Goal: Task Accomplishment & Management: Manage account settings

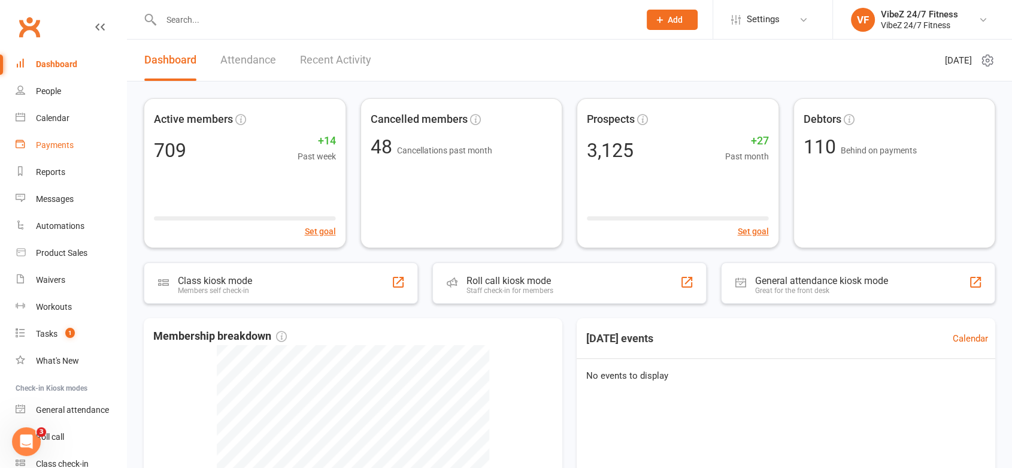
click at [38, 149] on div "Payments" at bounding box center [55, 145] width 38 height 10
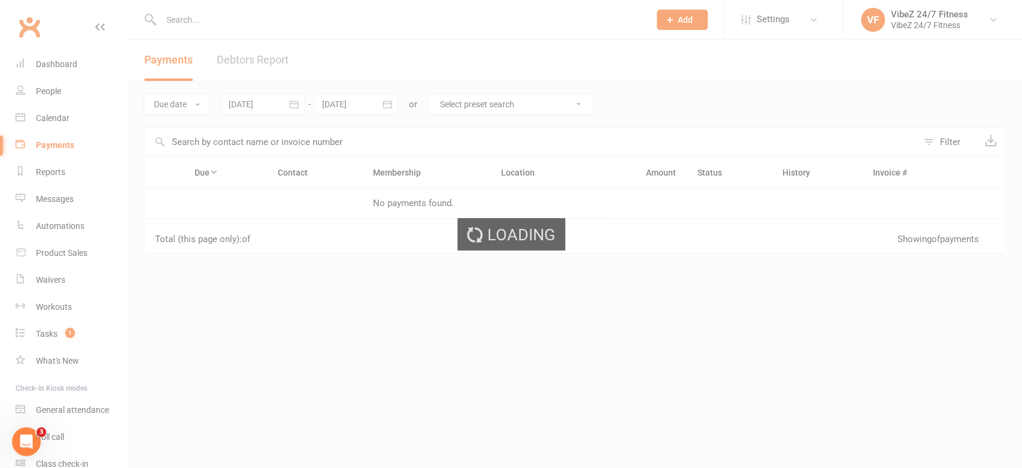
click at [252, 53] on div "Loading" at bounding box center [511, 234] width 1022 height 468
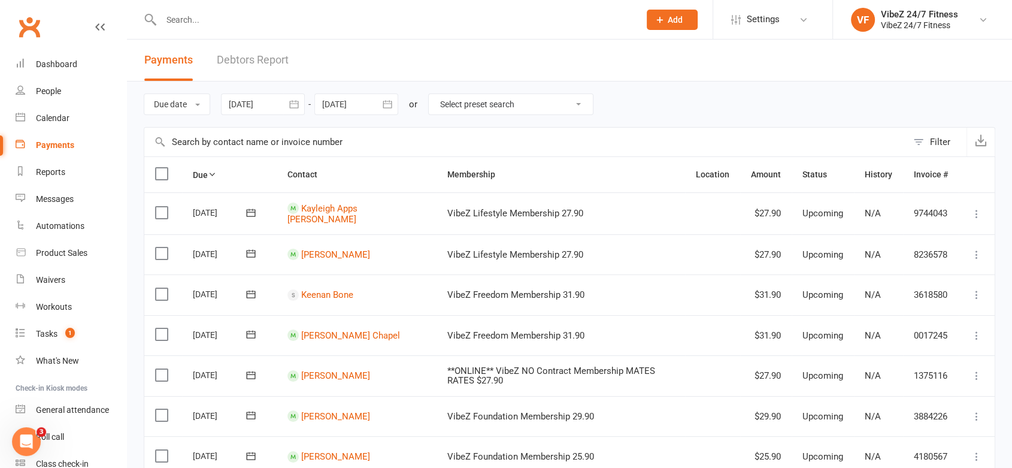
click at [258, 59] on link "Debtors Report" at bounding box center [253, 60] width 72 height 41
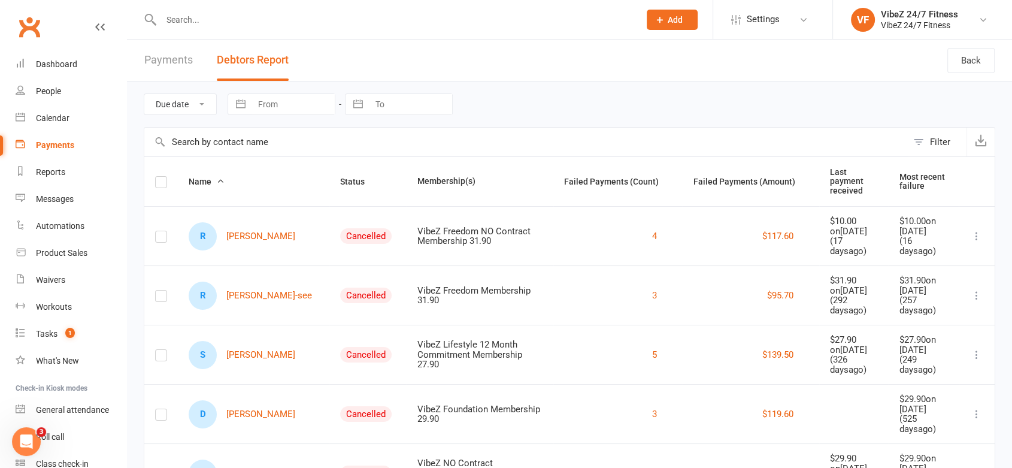
click at [340, 182] on button "Status" at bounding box center [359, 181] width 38 height 14
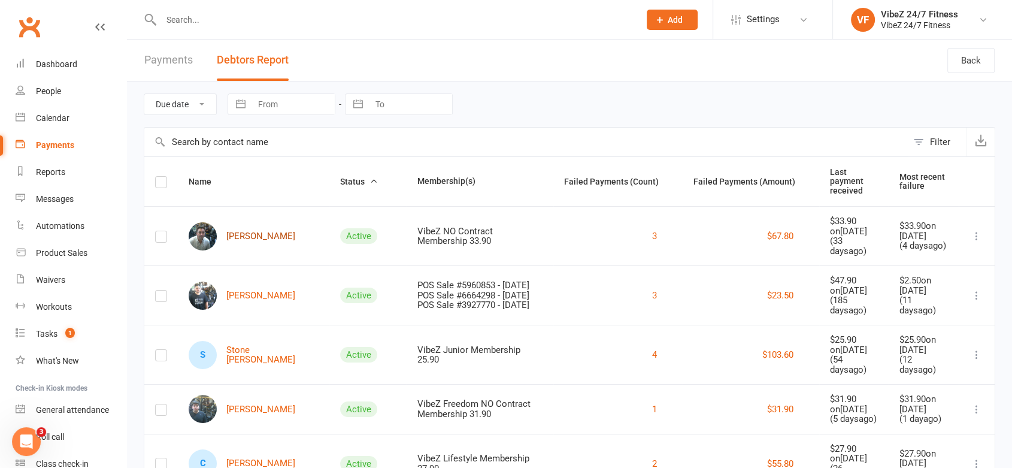
click at [254, 229] on link "[PERSON_NAME]" at bounding box center [242, 236] width 107 height 28
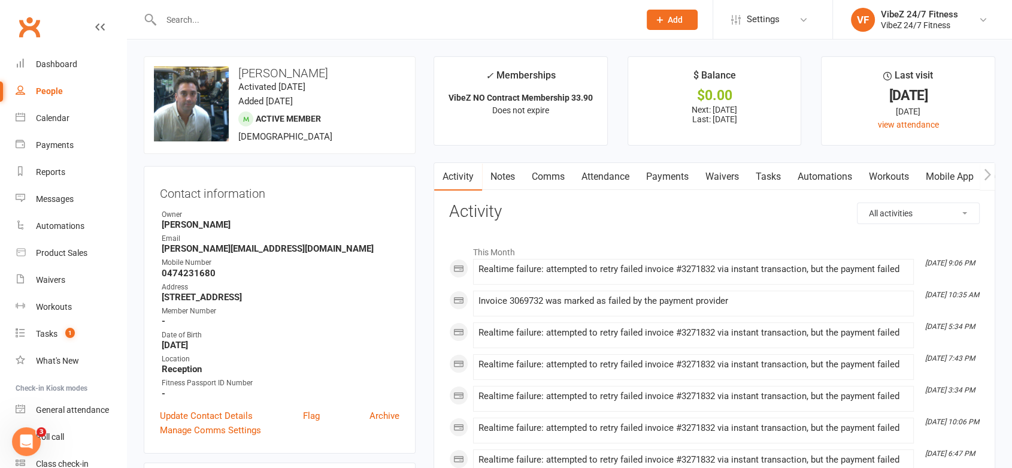
click at [683, 177] on link "Payments" at bounding box center [667, 177] width 59 height 28
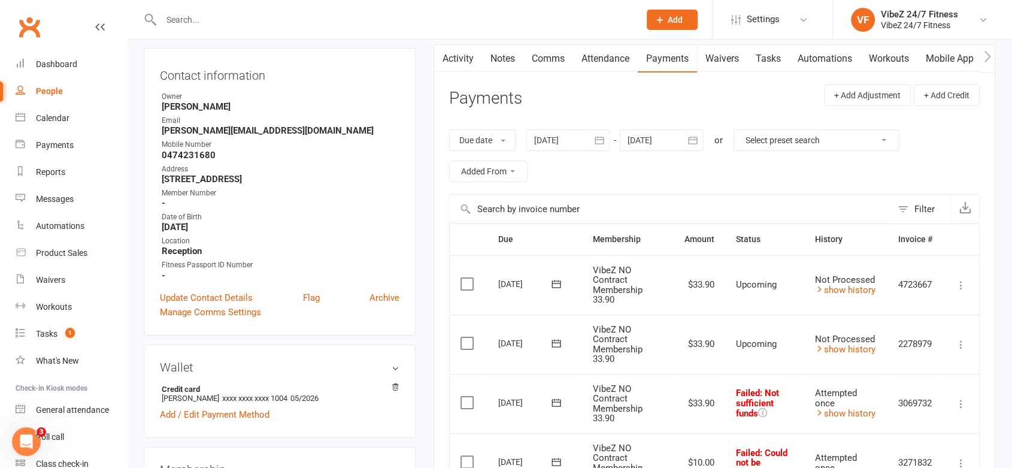
scroll to position [266, 0]
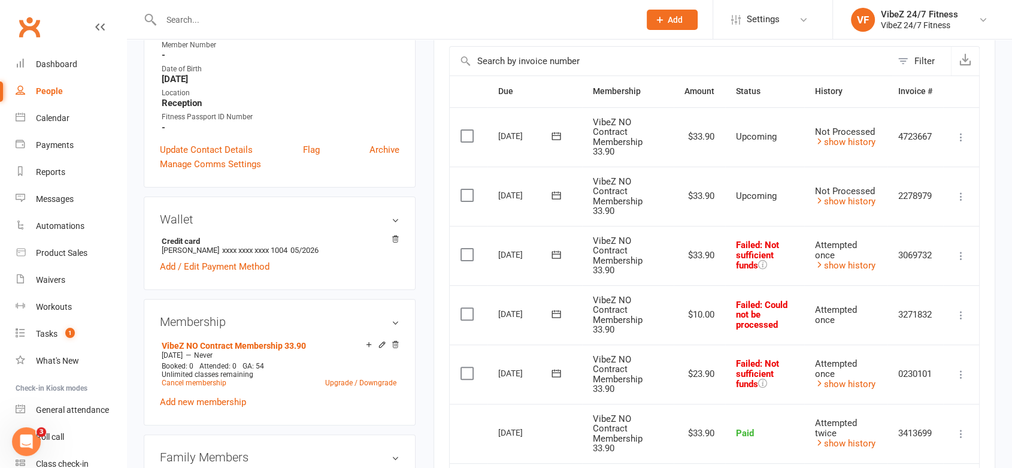
click at [969, 255] on td "Mark as Paid (Cash) Mark as Paid (POS) Mark as Paid (Other) Skip Change amount …" at bounding box center [961, 255] width 36 height 59
click at [957, 311] on icon at bounding box center [961, 315] width 12 height 12
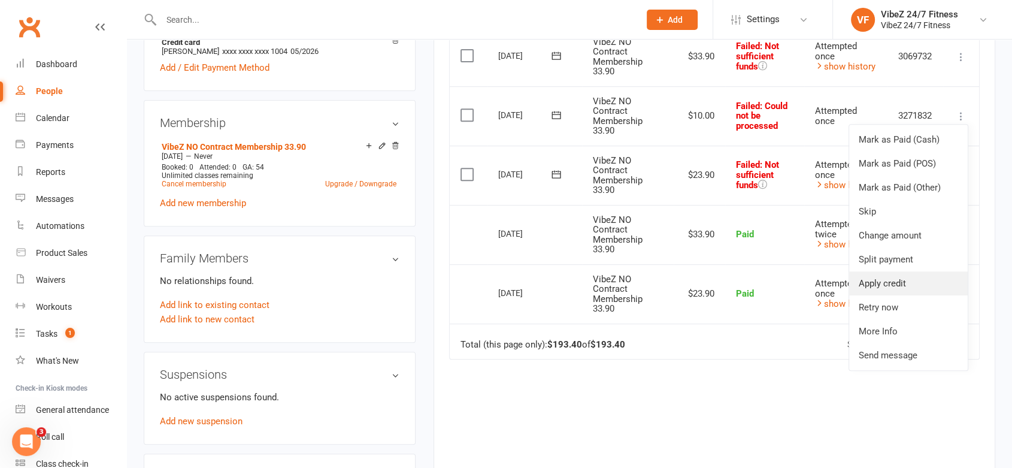
scroll to position [465, 0]
click at [896, 309] on link "Retry now" at bounding box center [908, 307] width 119 height 24
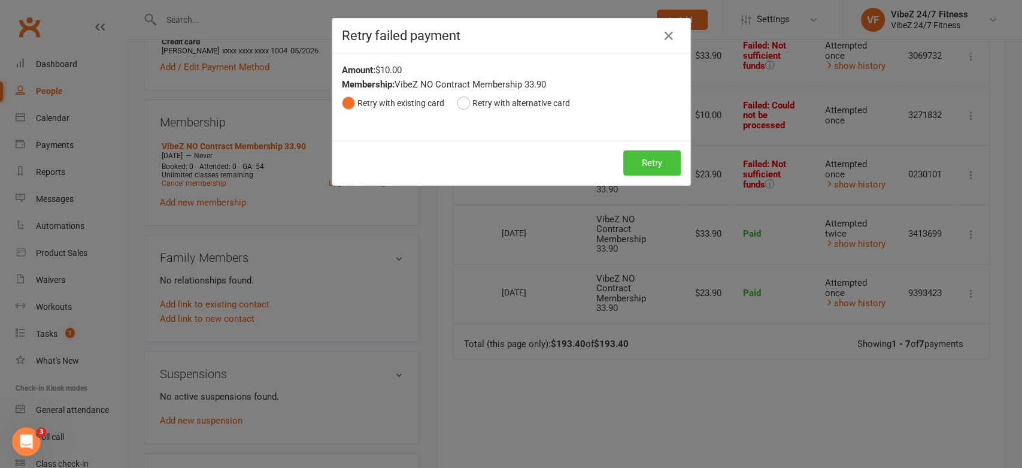
click at [661, 163] on button "Retry" at bounding box center [651, 162] width 57 height 25
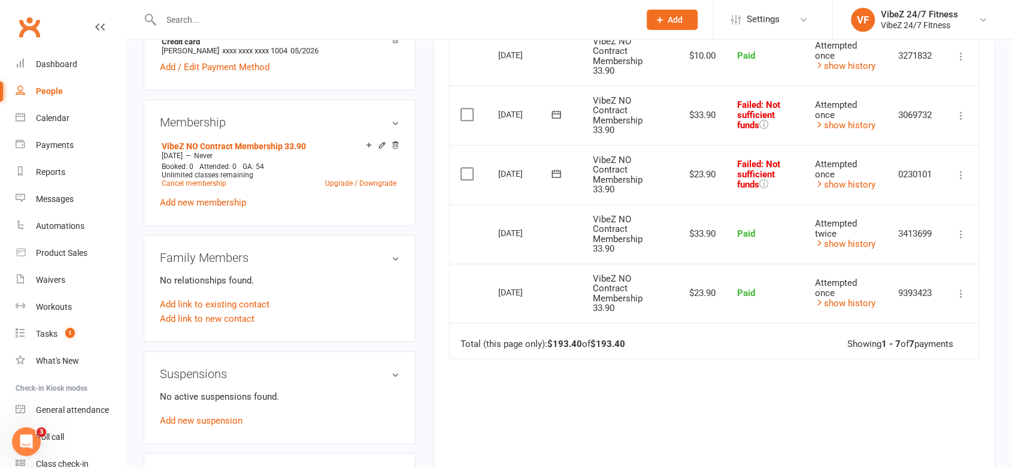
click at [963, 114] on icon at bounding box center [961, 116] width 12 height 12
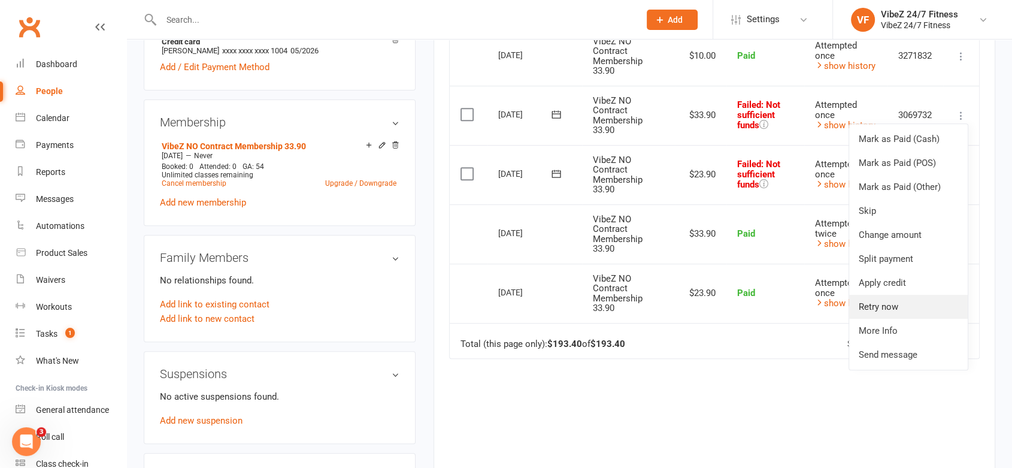
click at [896, 303] on link "Retry now" at bounding box center [908, 307] width 119 height 24
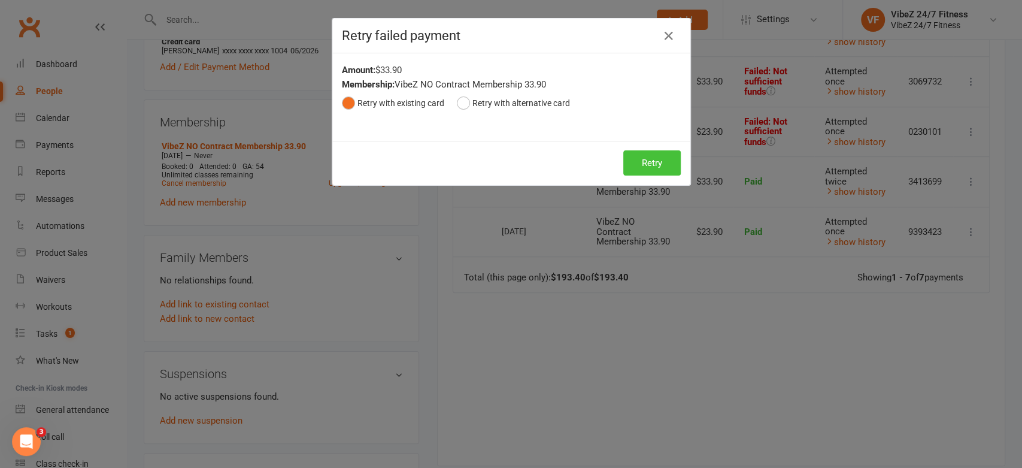
click at [642, 157] on button "Retry" at bounding box center [651, 162] width 57 height 25
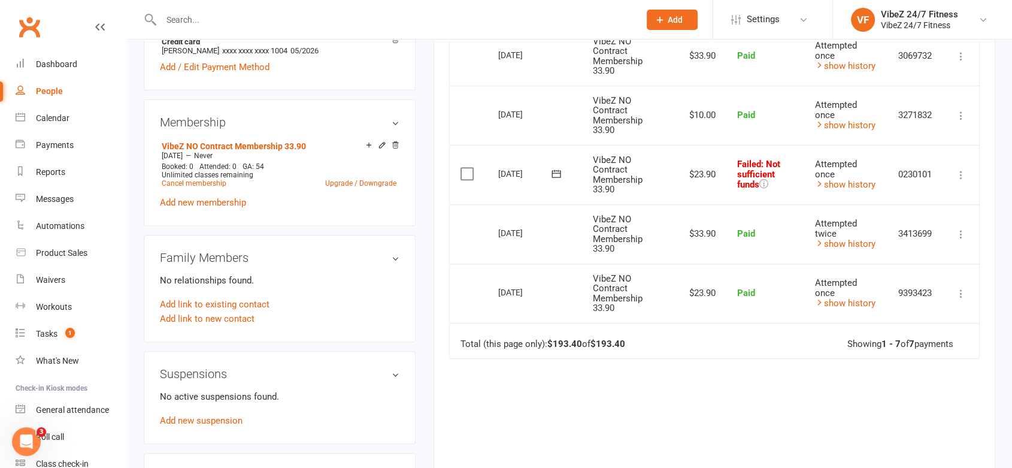
click at [958, 171] on icon at bounding box center [961, 175] width 12 height 12
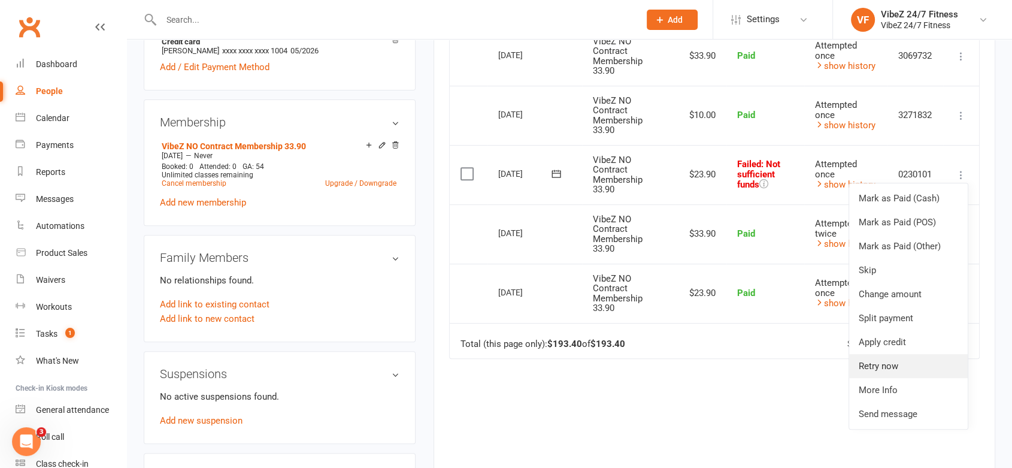
click at [887, 366] on link "Retry now" at bounding box center [908, 366] width 119 height 24
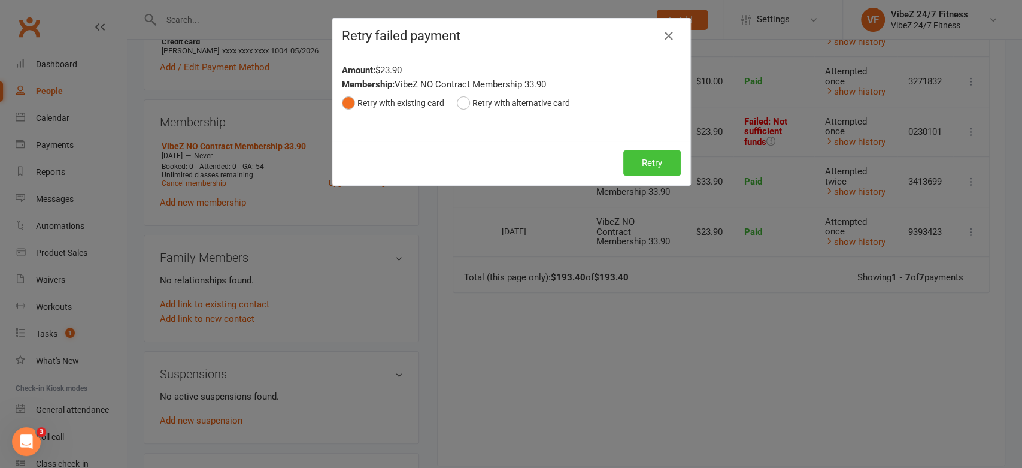
click at [662, 159] on button "Retry" at bounding box center [651, 162] width 57 height 25
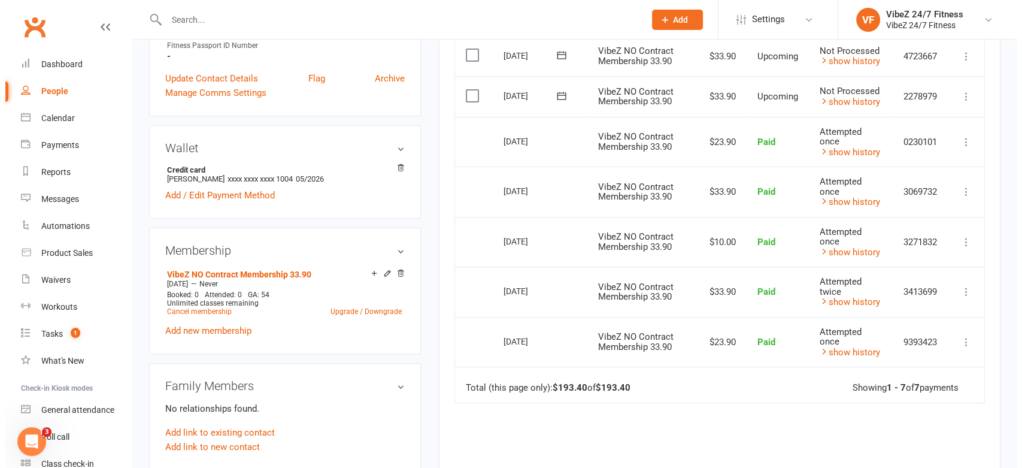
scroll to position [332, 0]
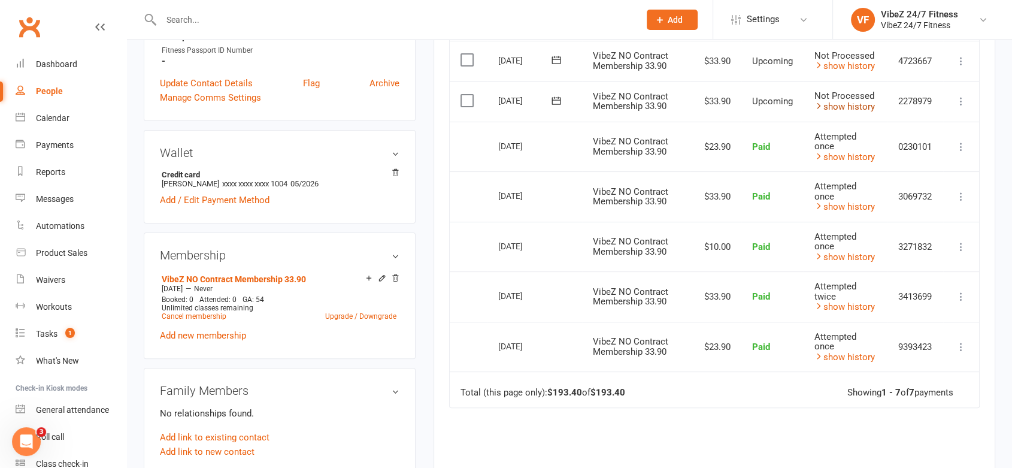
click at [846, 107] on link "show history" at bounding box center [844, 106] width 60 height 11
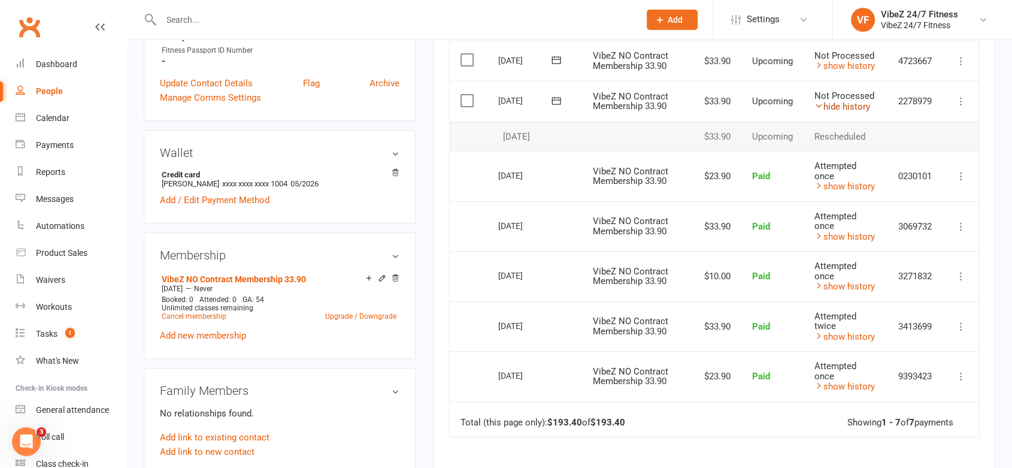
click at [846, 107] on link "hide history" at bounding box center [842, 106] width 56 height 11
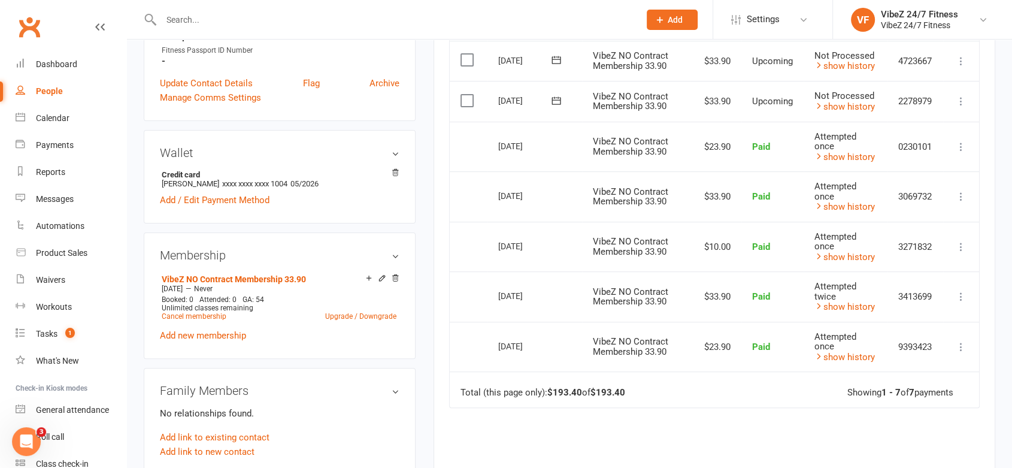
click at [611, 99] on span "VibeZ NO Contract Membership 33.90" at bounding box center [630, 101] width 75 height 21
click at [465, 101] on label at bounding box center [468, 101] width 16 height 12
click at [465, 95] on input "checkbox" at bounding box center [464, 95] width 8 height 0
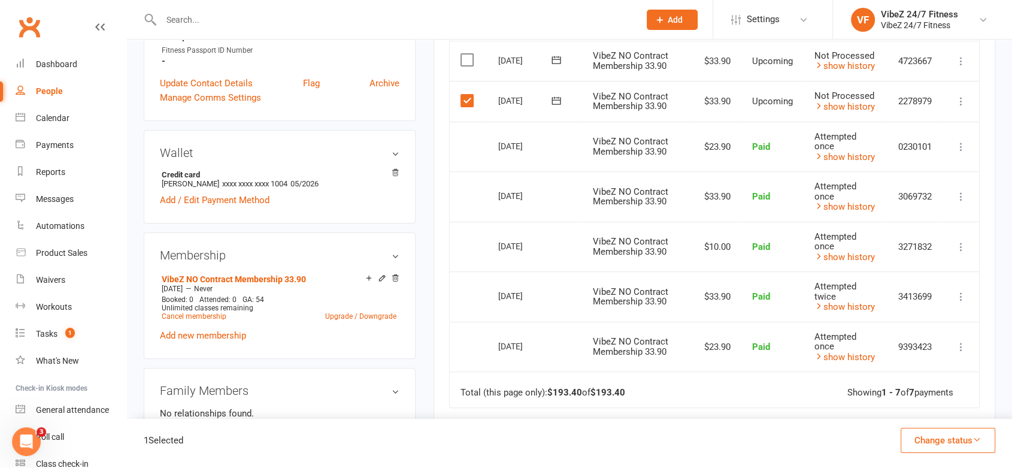
click at [466, 101] on label at bounding box center [468, 101] width 16 height 12
click at [466, 95] on input "checkbox" at bounding box center [464, 95] width 8 height 0
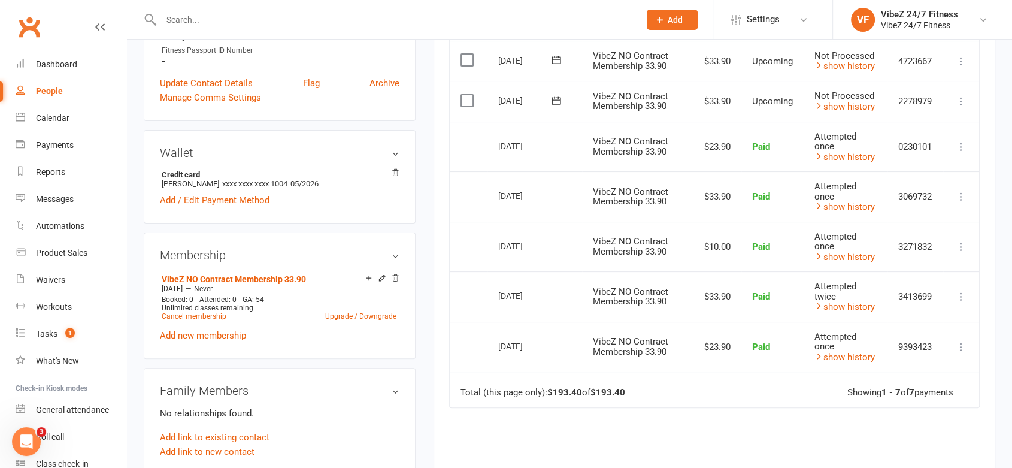
click at [474, 100] on label at bounding box center [468, 101] width 16 height 12
click at [468, 95] on input "checkbox" at bounding box center [464, 95] width 8 height 0
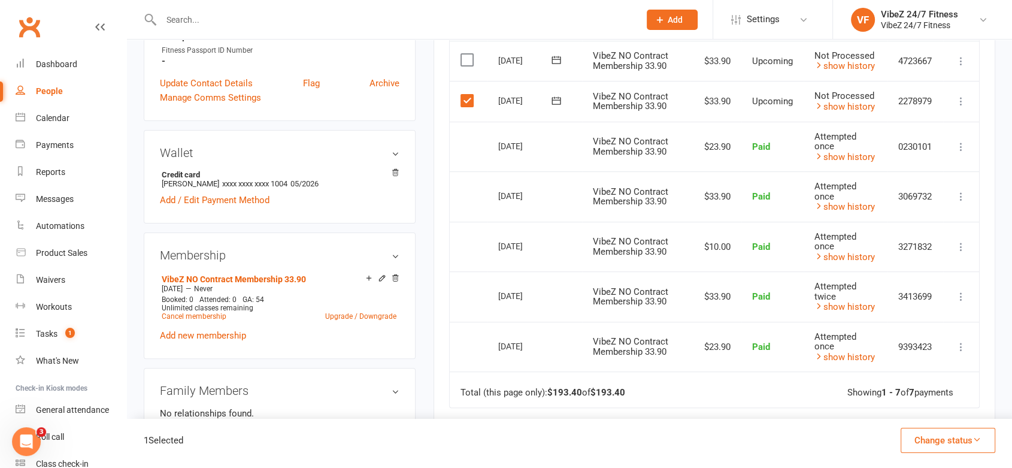
click at [969, 104] on td "Mark as Paid (Cash) Mark as Paid (POS) Mark as Paid (Other) Skip Change amount …" at bounding box center [961, 101] width 36 height 41
click at [962, 104] on icon at bounding box center [961, 101] width 12 height 12
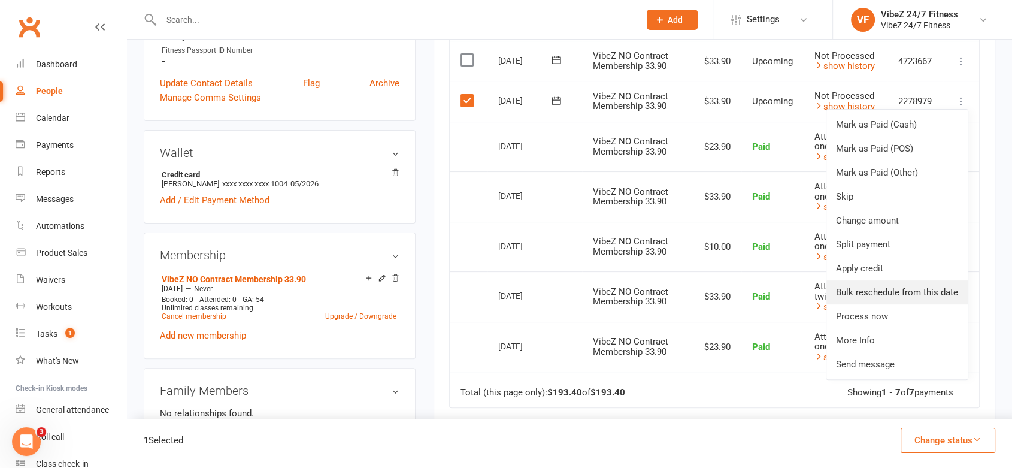
click at [908, 283] on link "Bulk reschedule from this date" at bounding box center [896, 292] width 141 height 24
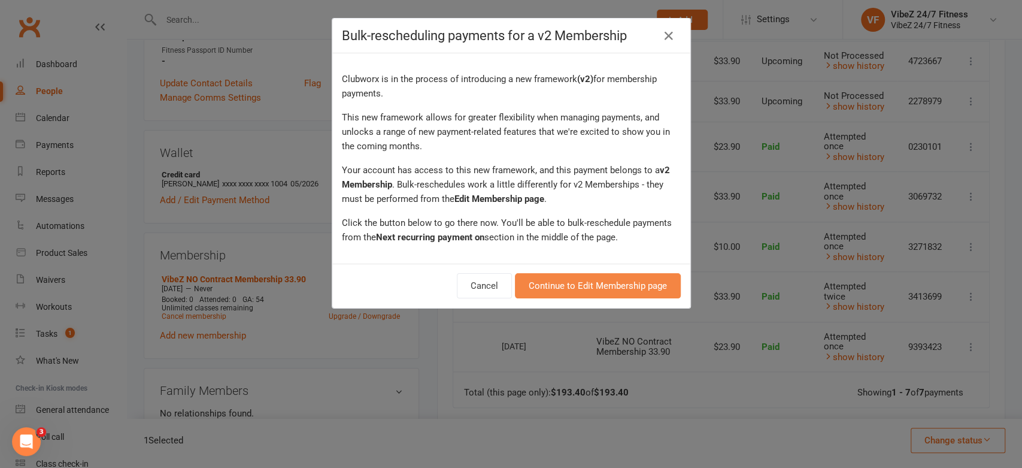
click at [566, 283] on link "Continue to Edit Membership page" at bounding box center [598, 285] width 166 height 25
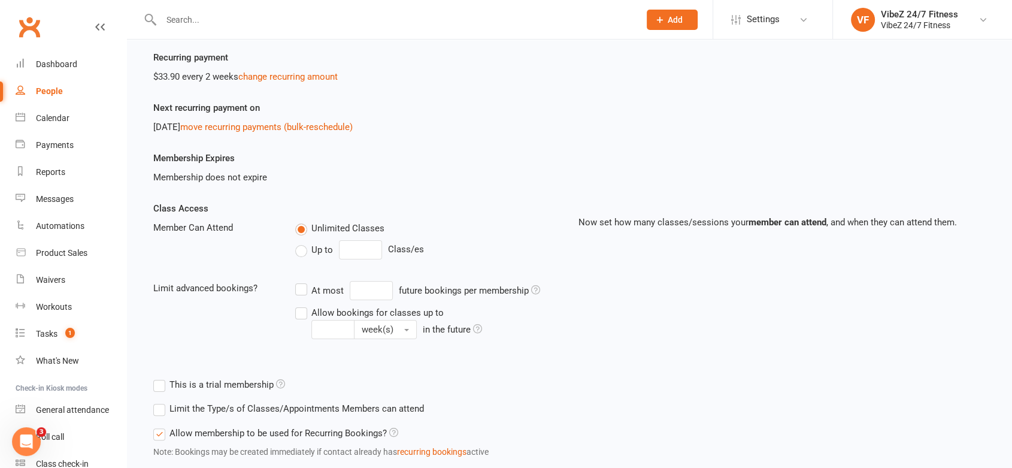
scroll to position [199, 0]
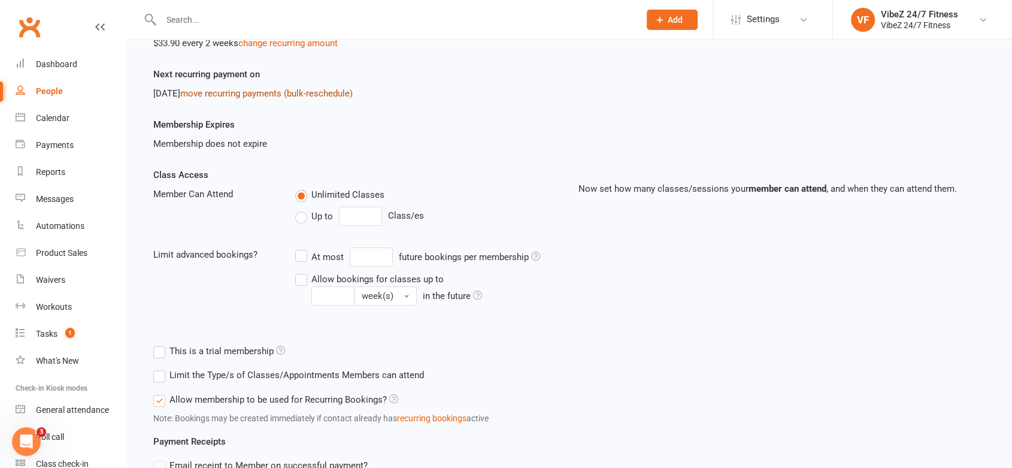
click at [275, 95] on link "move recurring payments (bulk-reschedule)" at bounding box center [266, 93] width 172 height 11
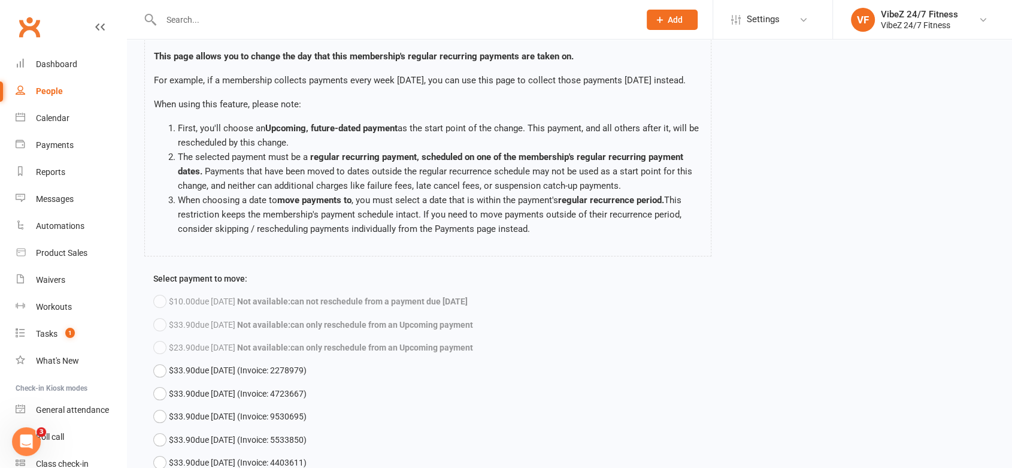
scroll to position [133, 0]
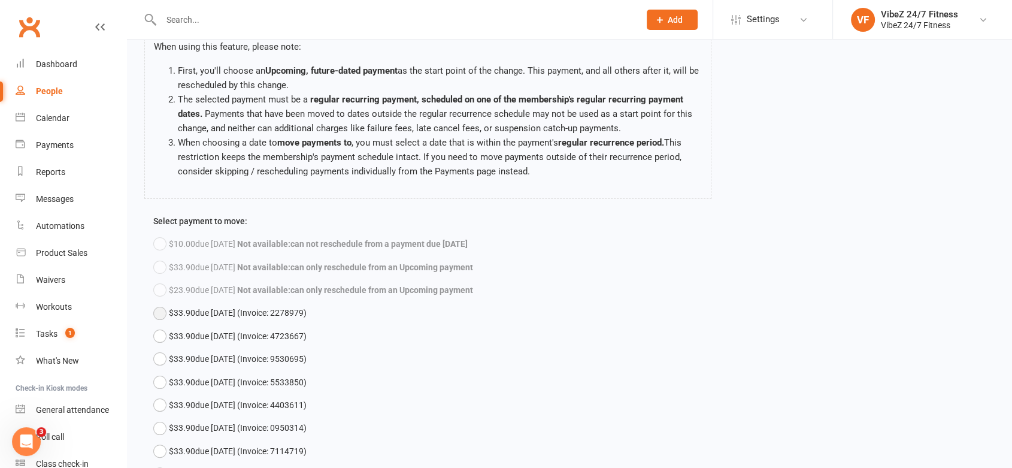
click at [158, 324] on button "$33.90 due [DATE] (Invoice: 2278979)" at bounding box center [229, 312] width 153 height 23
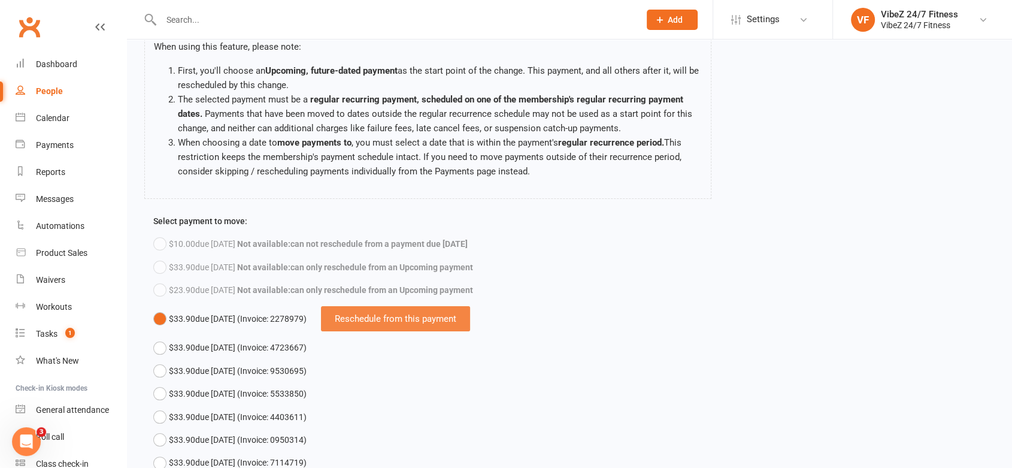
click at [393, 330] on div "Reschedule from this payment" at bounding box center [395, 318] width 149 height 25
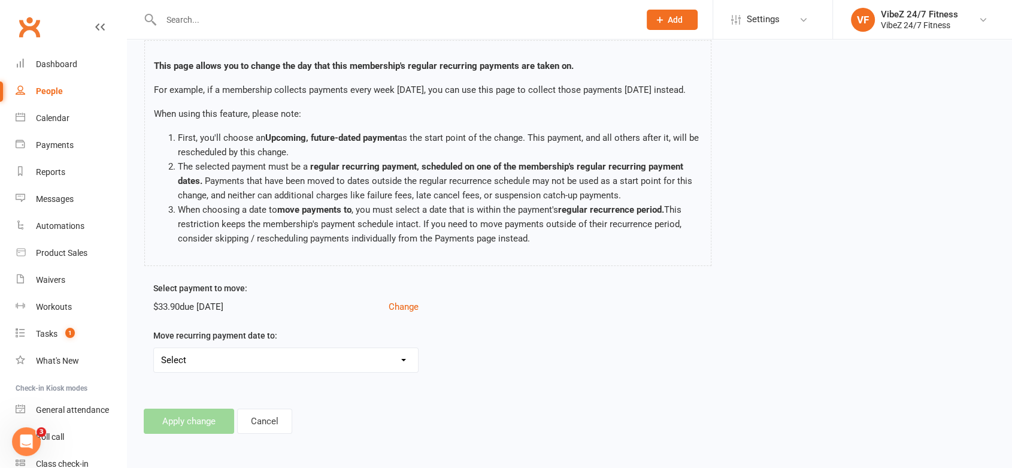
scroll to position [79, 0]
click at [228, 356] on select "Select [DATE] - Move payments back by 5 days [DATE] - Move payments back by 4 d…" at bounding box center [286, 360] width 264 height 24
select select "[DATE]"
click at [154, 348] on select "Select [DATE] - Move payments back by 5 days [DATE] - Move payments back by 4 d…" at bounding box center [286, 360] width 264 height 24
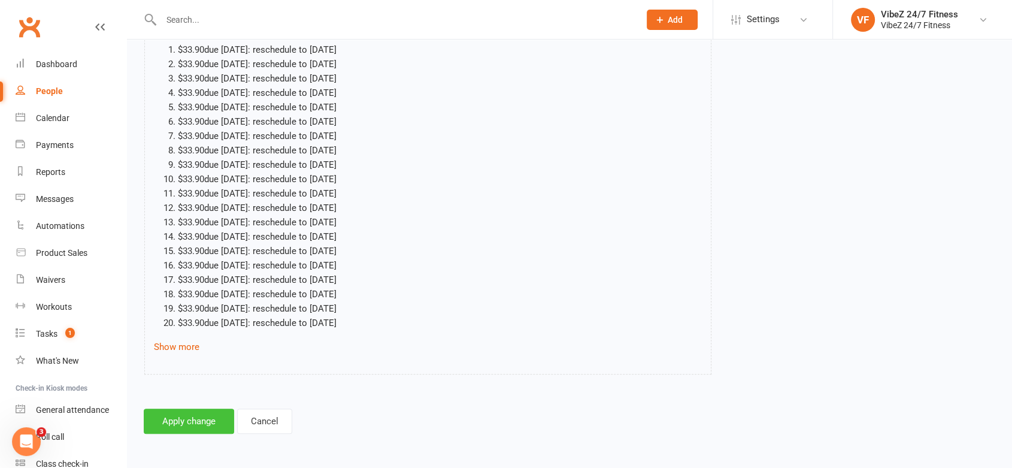
click at [199, 416] on button "Apply change" at bounding box center [189, 420] width 90 height 25
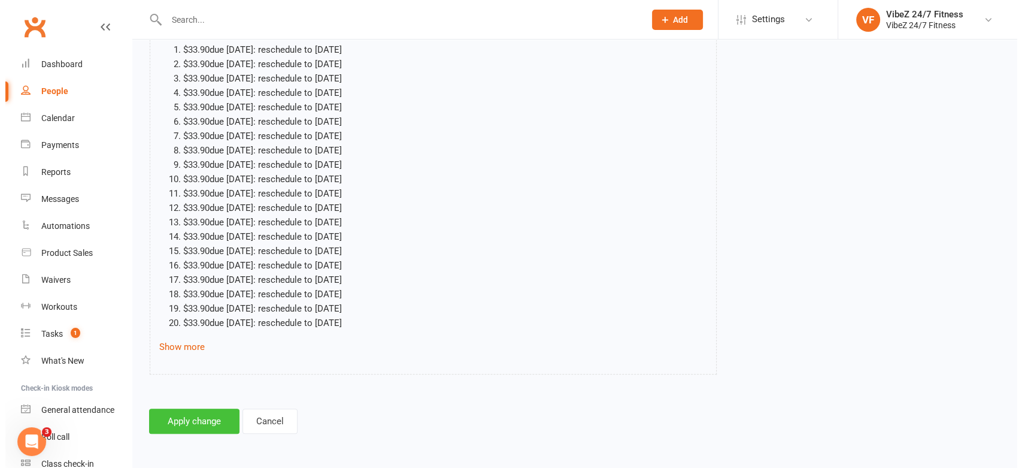
scroll to position [456, 0]
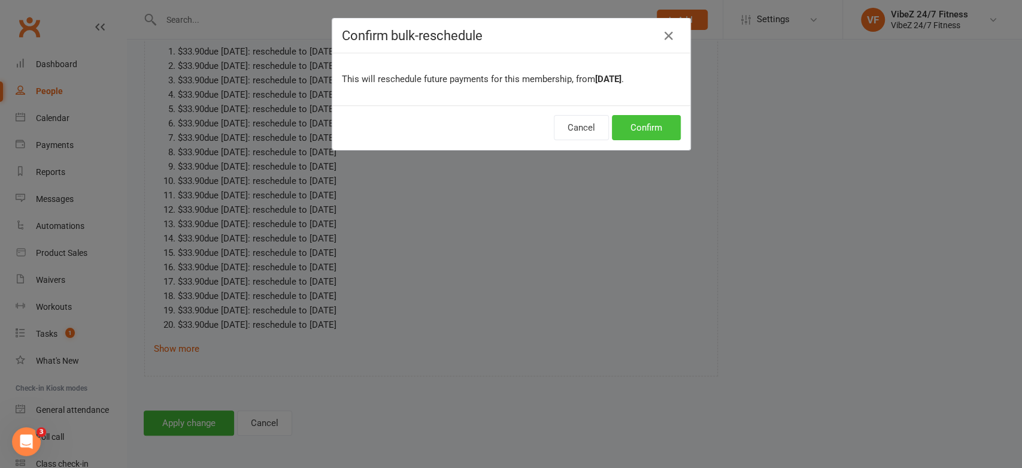
click at [657, 125] on button "Confirm" at bounding box center [646, 127] width 69 height 25
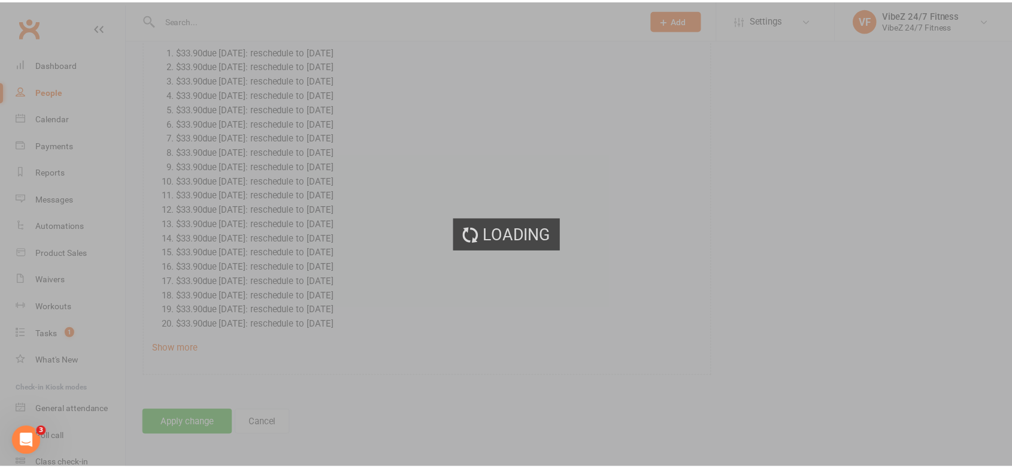
scroll to position [470, 0]
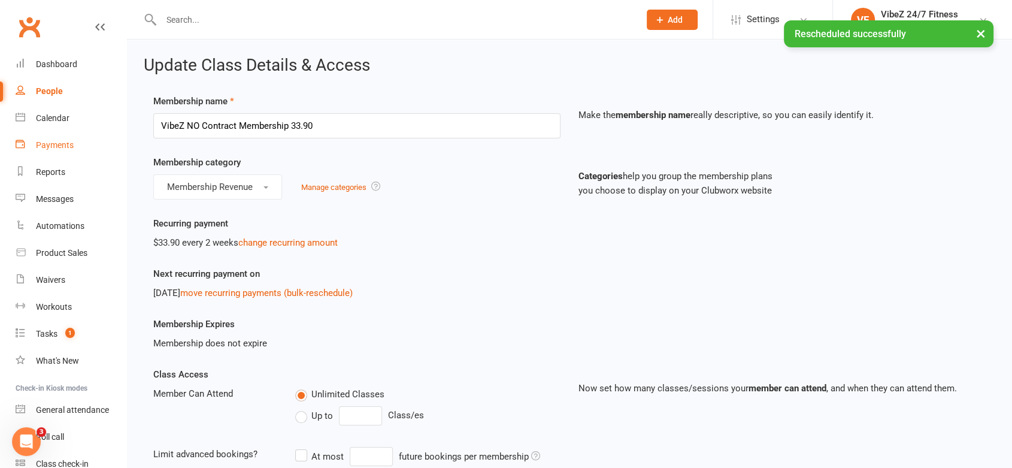
click at [72, 148] on div "Payments" at bounding box center [55, 145] width 38 height 10
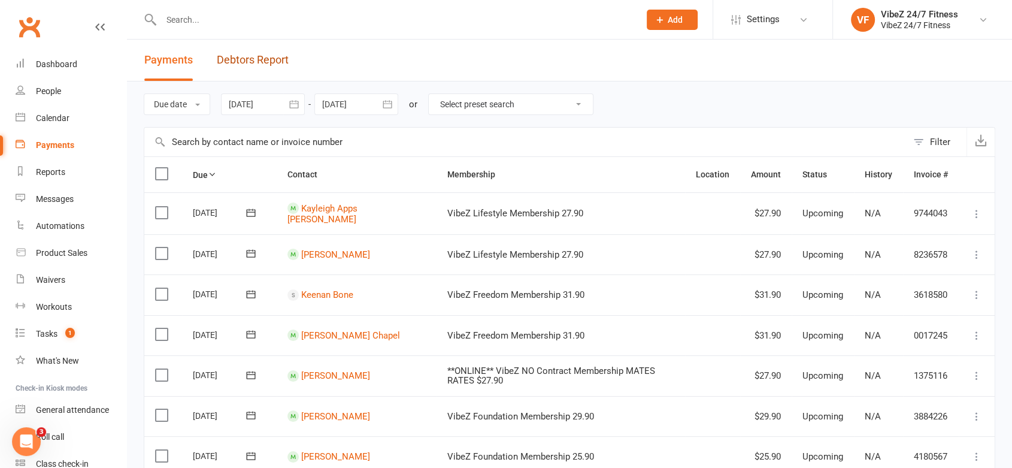
click at [254, 65] on link "Debtors Report" at bounding box center [253, 60] width 72 height 41
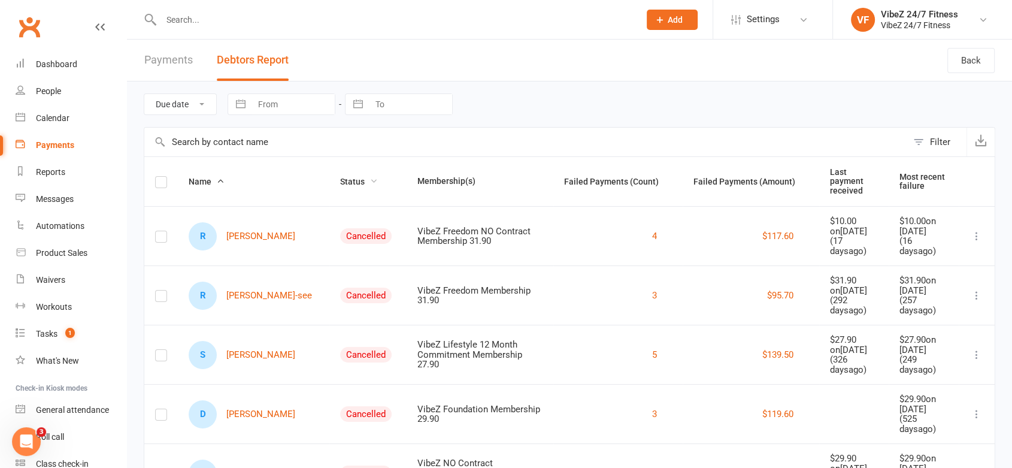
click at [340, 177] on span "Status" at bounding box center [359, 182] width 38 height 10
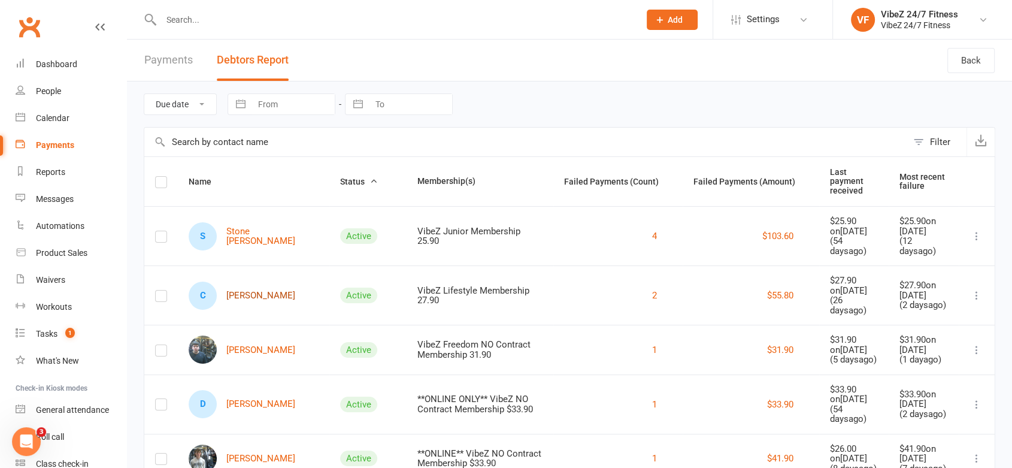
click at [265, 286] on link "C Chaylah Chivas" at bounding box center [242, 295] width 107 height 28
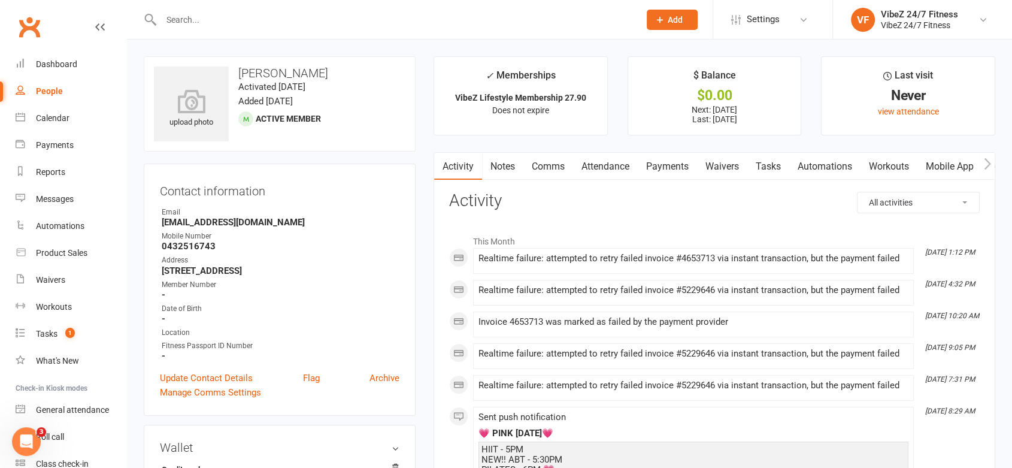
click at [660, 164] on link "Payments" at bounding box center [667, 167] width 59 height 28
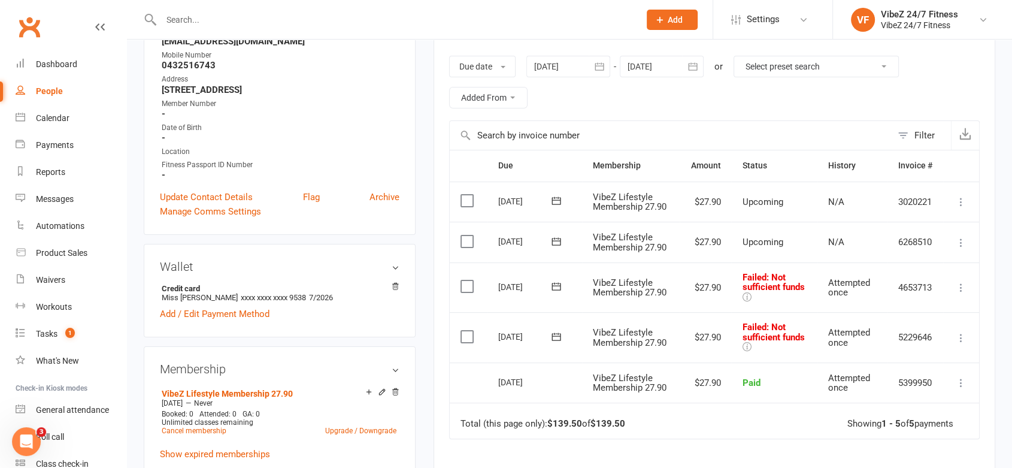
scroll to position [199, 0]
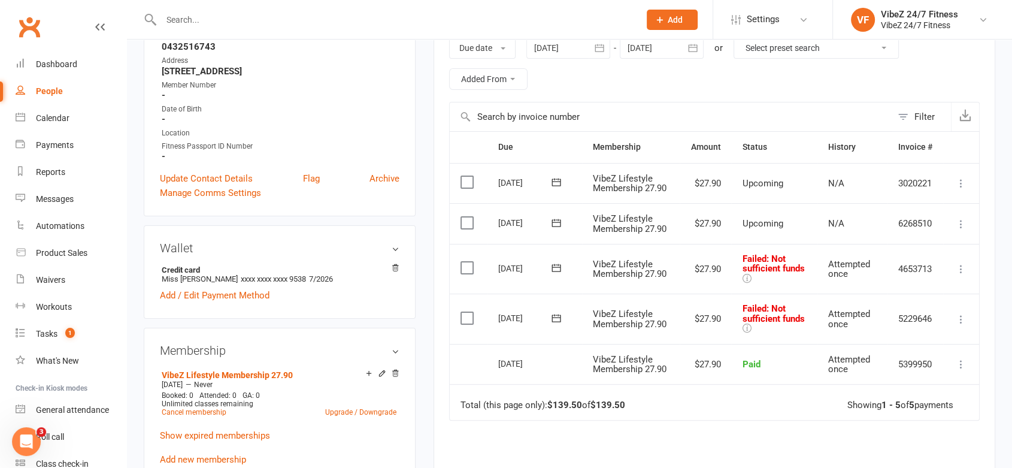
click at [965, 270] on icon at bounding box center [961, 269] width 12 height 12
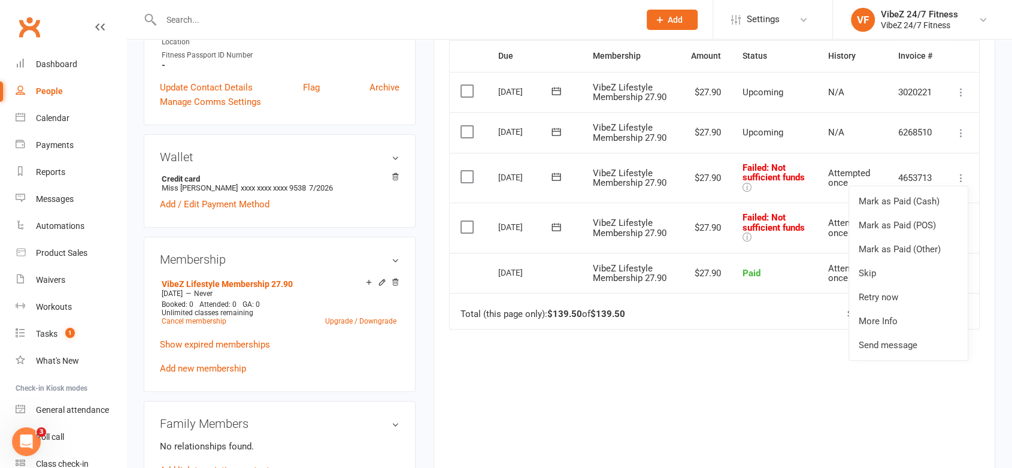
scroll to position [465, 0]
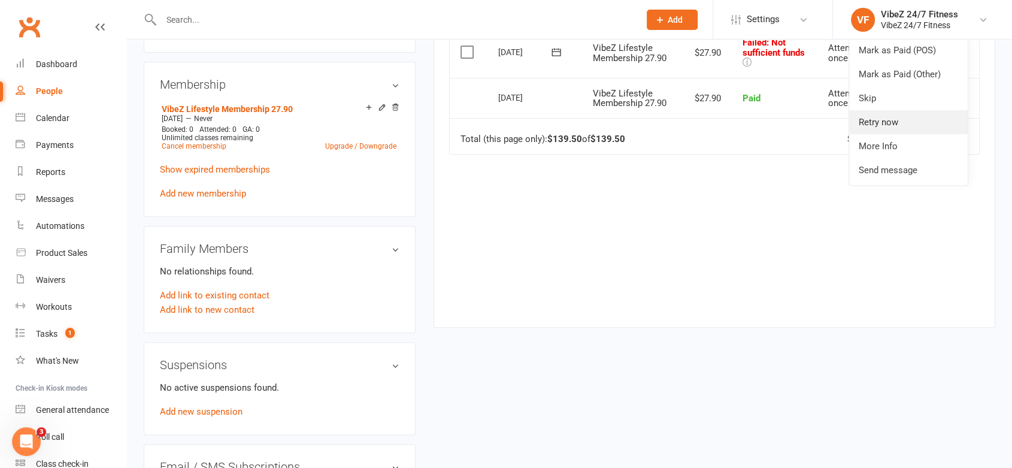
click at [885, 129] on link "Retry now" at bounding box center [908, 122] width 119 height 24
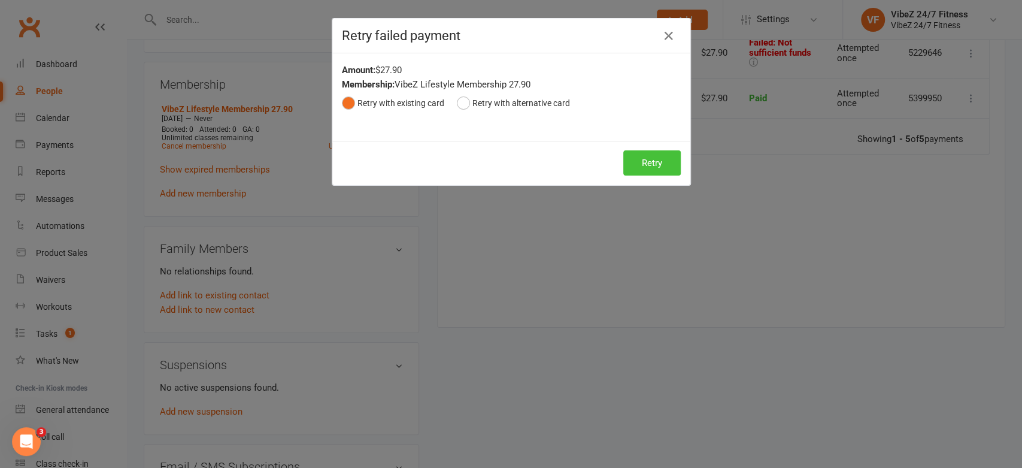
drag, startPoint x: 644, startPoint y: 184, endPoint x: 652, endPoint y: 166, distance: 19.6
click at [644, 180] on div "Retry Retry" at bounding box center [511, 163] width 358 height 44
click at [652, 166] on button "Retry" at bounding box center [651, 162] width 57 height 25
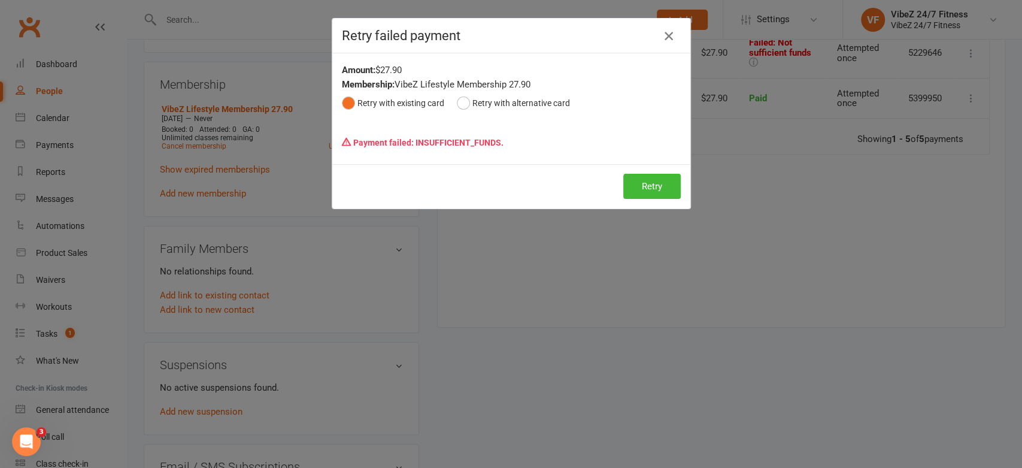
click at [662, 31] on icon "button" at bounding box center [669, 36] width 14 height 14
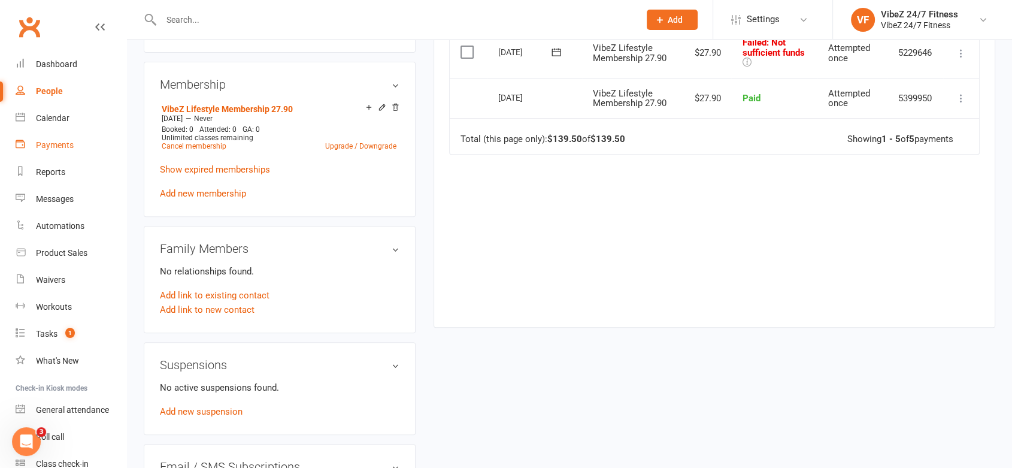
click at [34, 146] on link "Payments" at bounding box center [71, 145] width 111 height 27
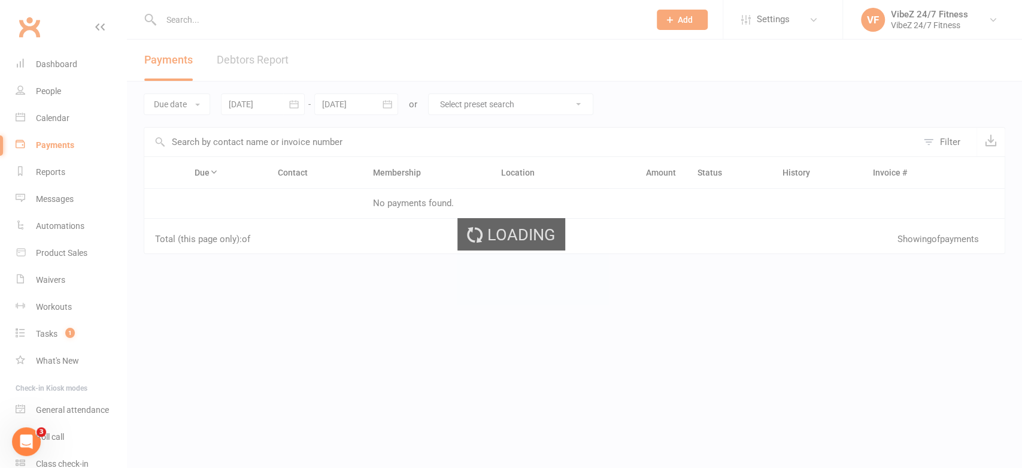
click at [247, 56] on div "Loading" at bounding box center [511, 234] width 1022 height 468
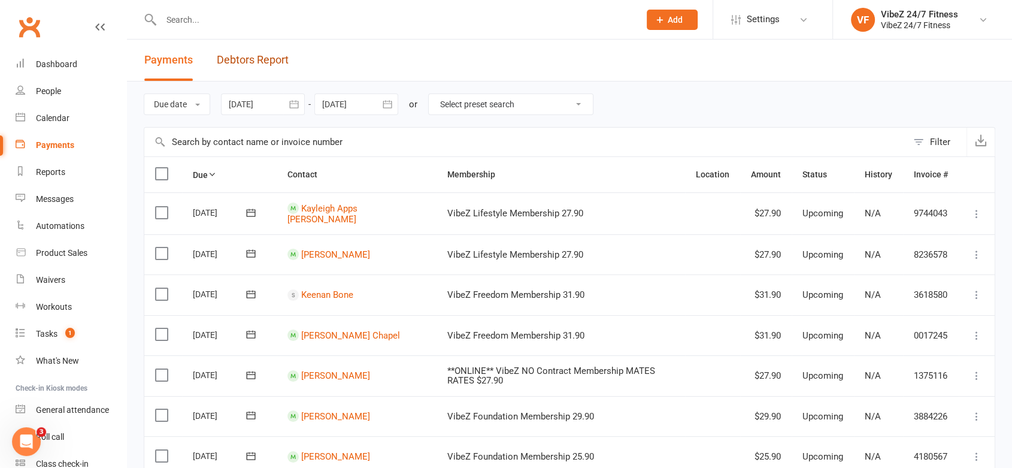
click at [247, 56] on link "Debtors Report" at bounding box center [253, 60] width 72 height 41
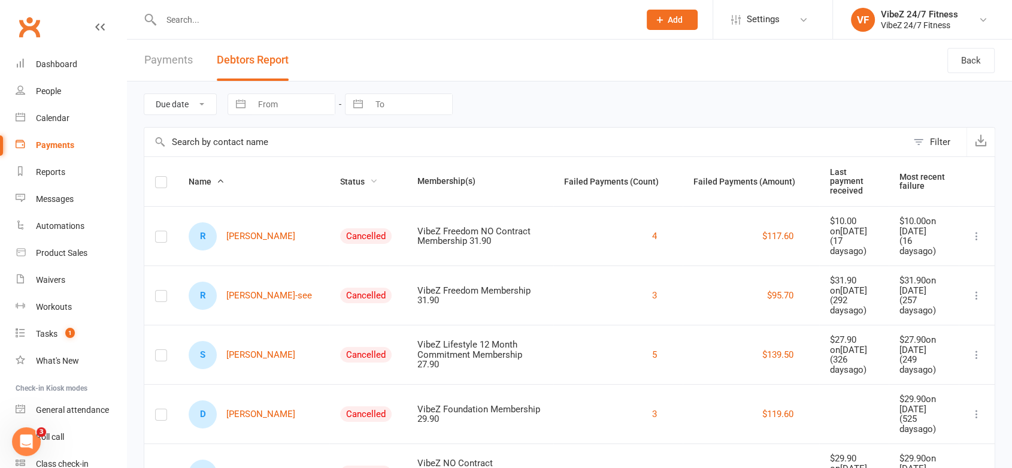
click at [340, 177] on span "Status" at bounding box center [359, 182] width 38 height 10
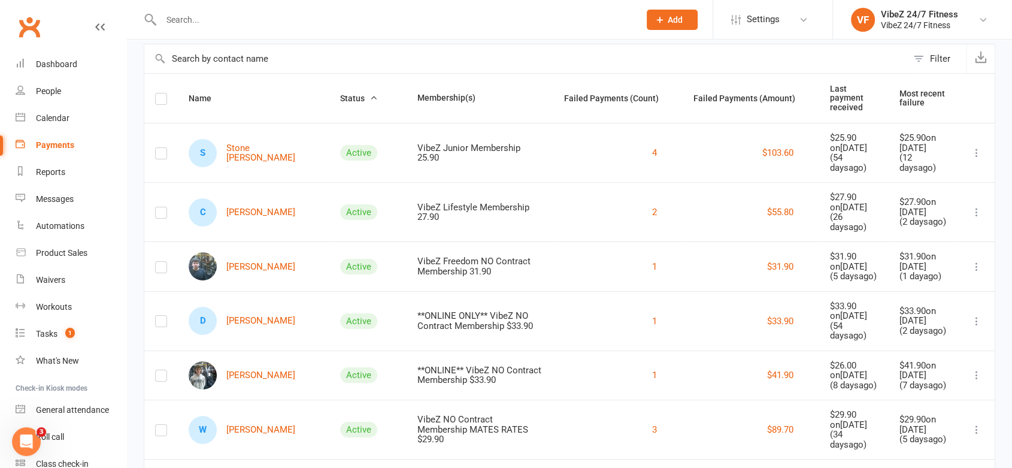
scroll to position [266, 0]
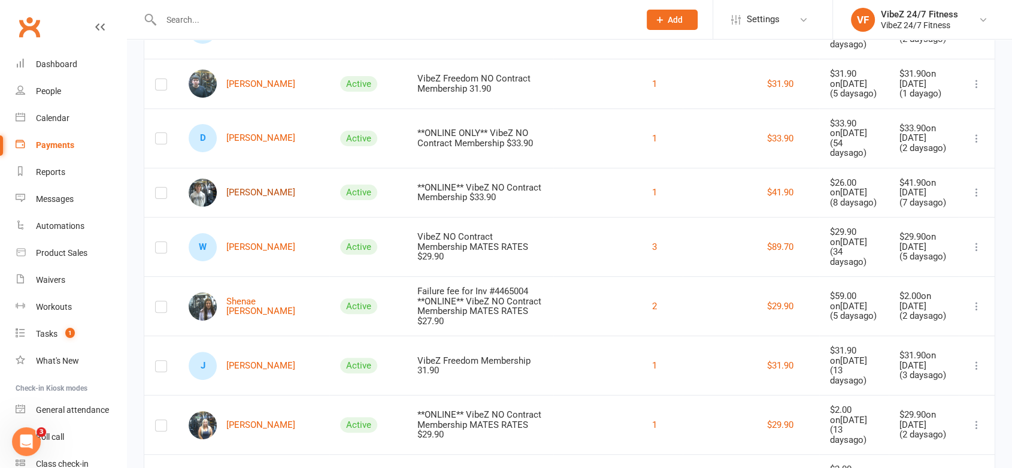
click at [273, 178] on link "[PERSON_NAME]" at bounding box center [242, 192] width 107 height 28
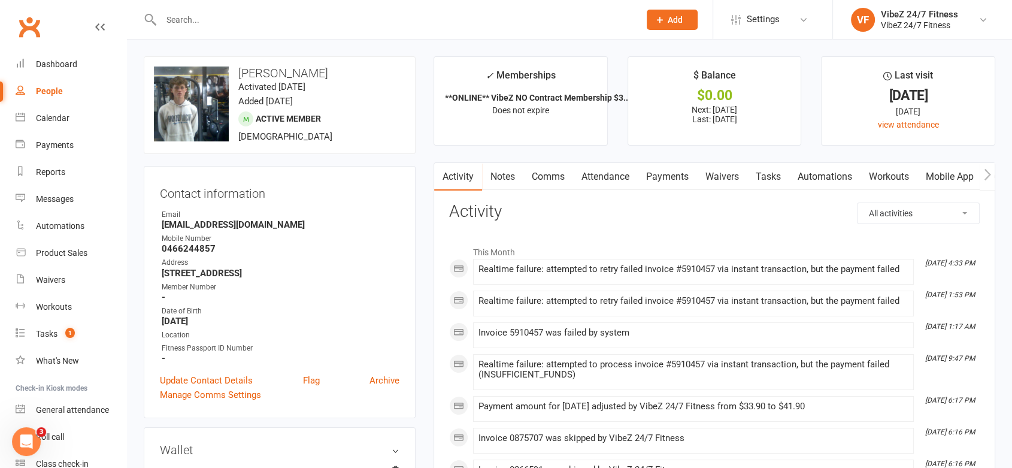
click at [668, 169] on link "Payments" at bounding box center [667, 177] width 59 height 28
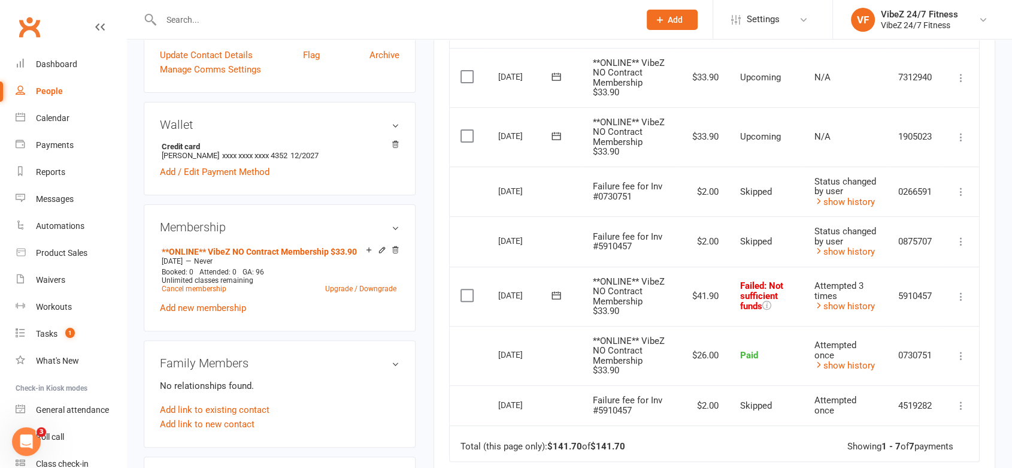
scroll to position [332, 0]
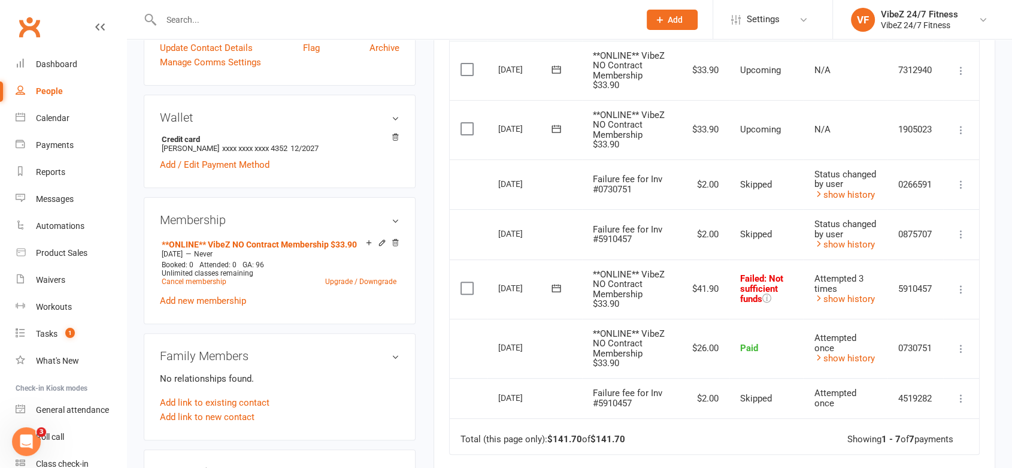
click at [962, 287] on icon at bounding box center [961, 289] width 12 height 12
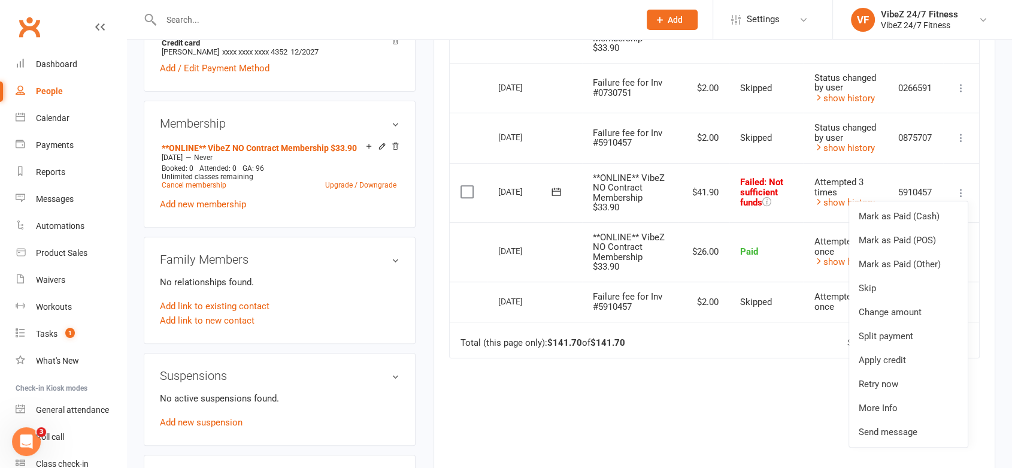
scroll to position [532, 0]
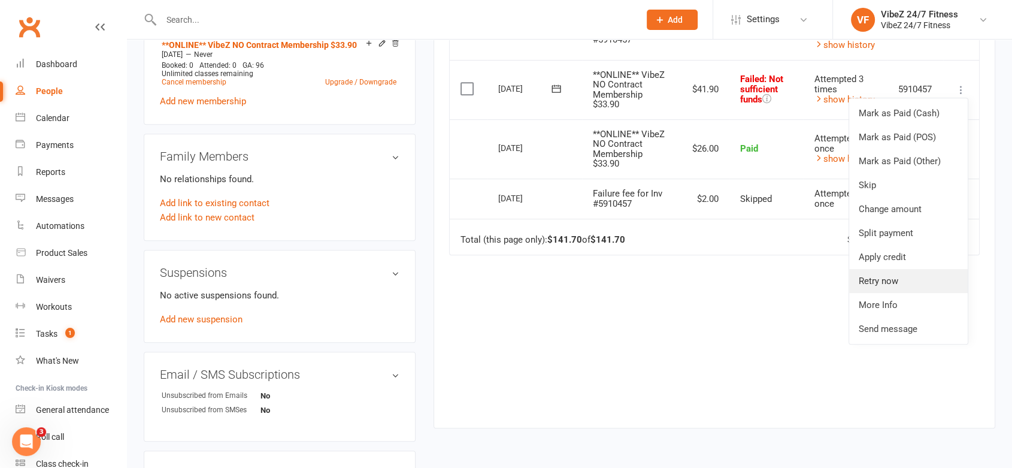
click at [897, 282] on link "Retry now" at bounding box center [908, 281] width 119 height 24
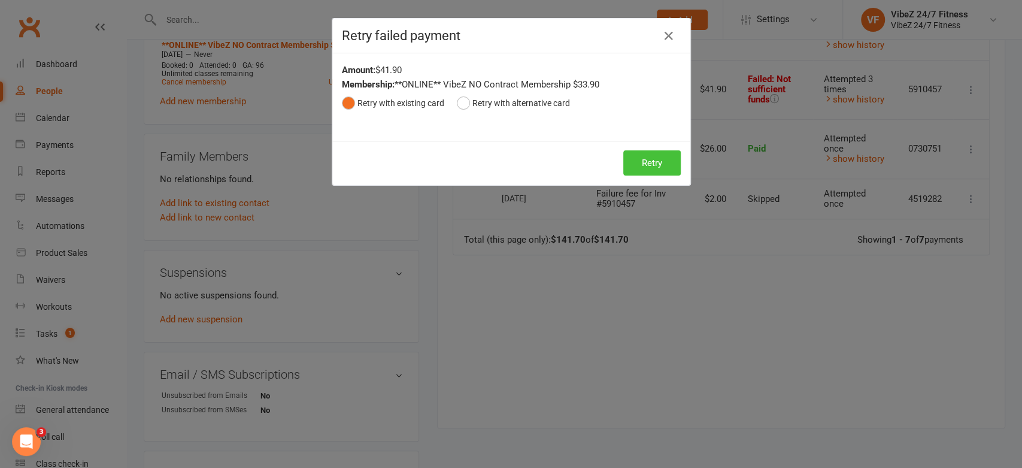
click at [656, 172] on button "Retry" at bounding box center [651, 162] width 57 height 25
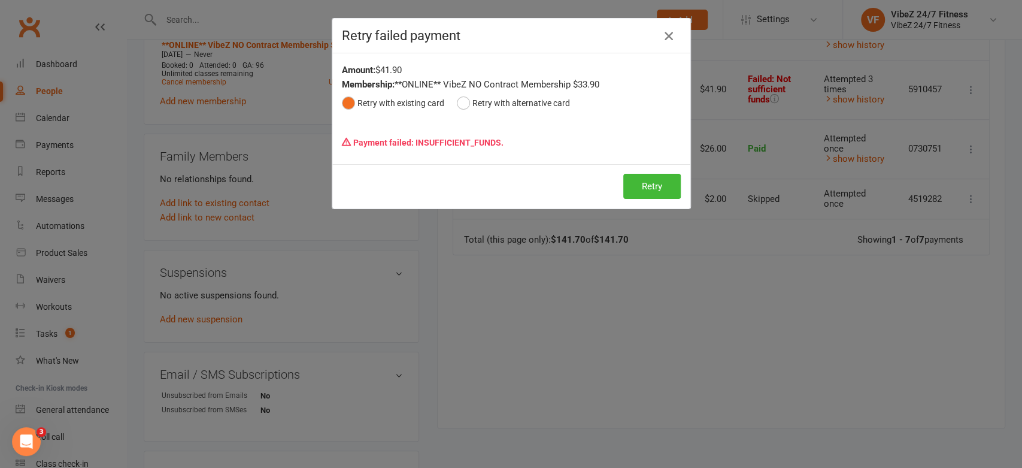
click at [669, 34] on icon "button" at bounding box center [669, 36] width 14 height 14
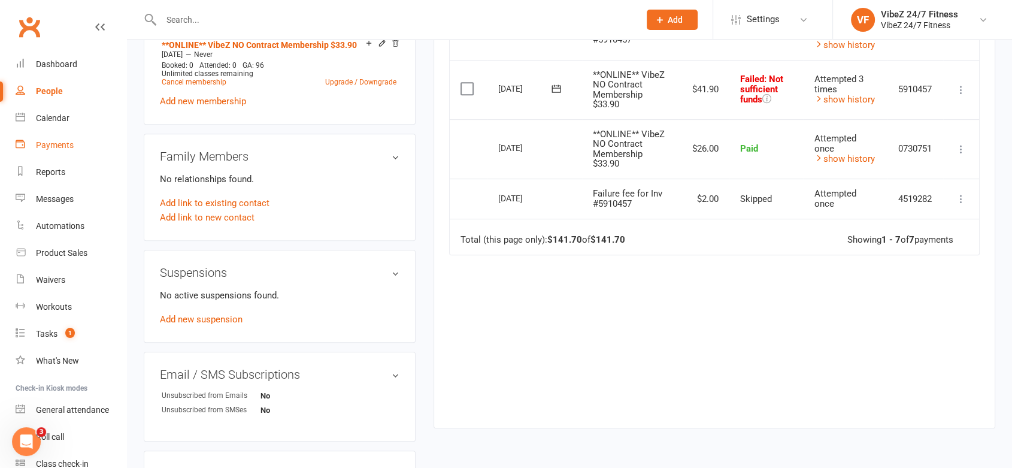
click at [54, 144] on div "Payments" at bounding box center [55, 145] width 38 height 10
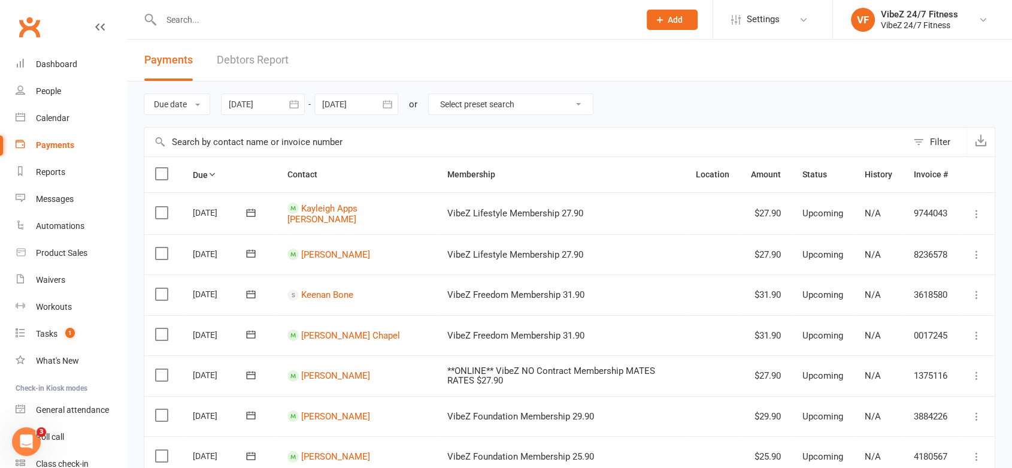
click at [234, 54] on link "Debtors Report" at bounding box center [253, 60] width 72 height 41
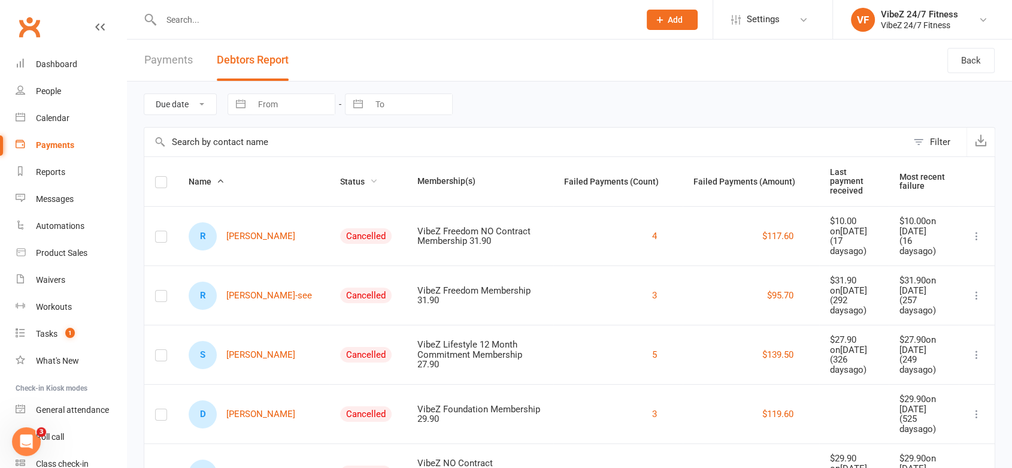
click at [340, 177] on span "Status" at bounding box center [359, 182] width 38 height 10
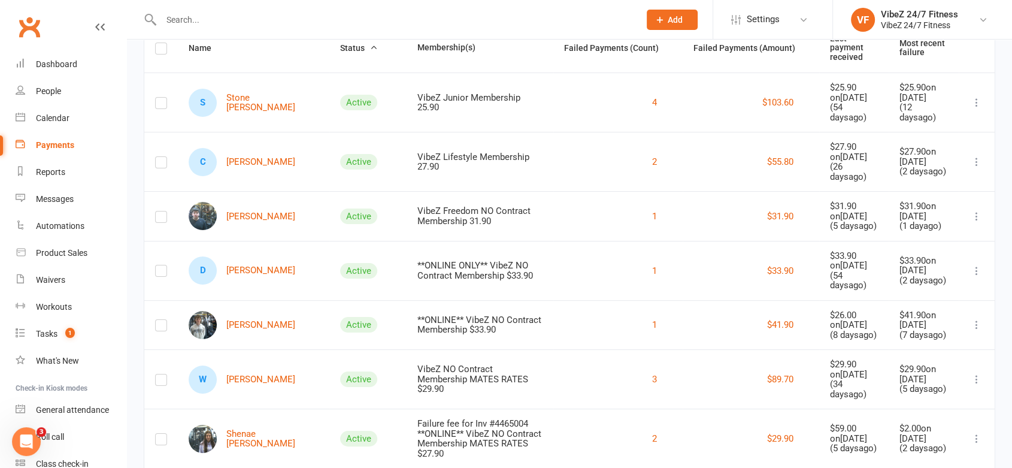
scroll to position [266, 0]
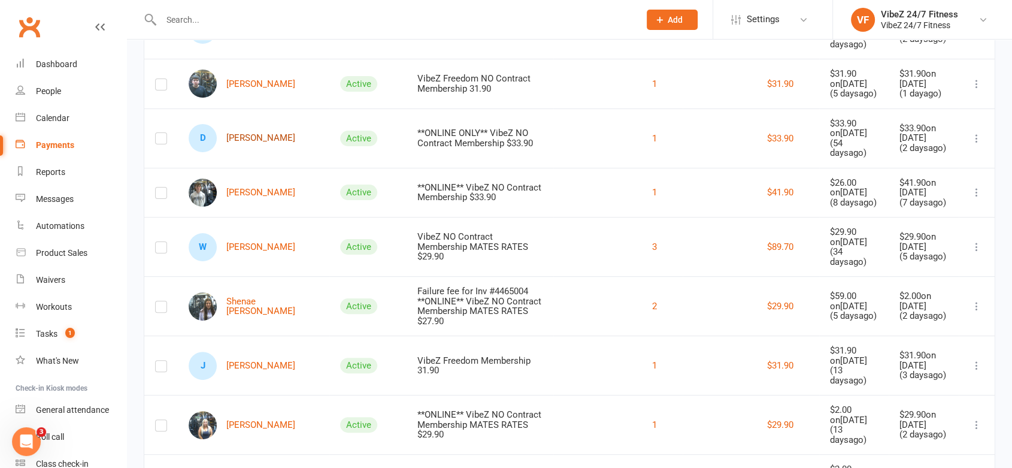
click at [252, 132] on link "D [PERSON_NAME]" at bounding box center [242, 138] width 107 height 28
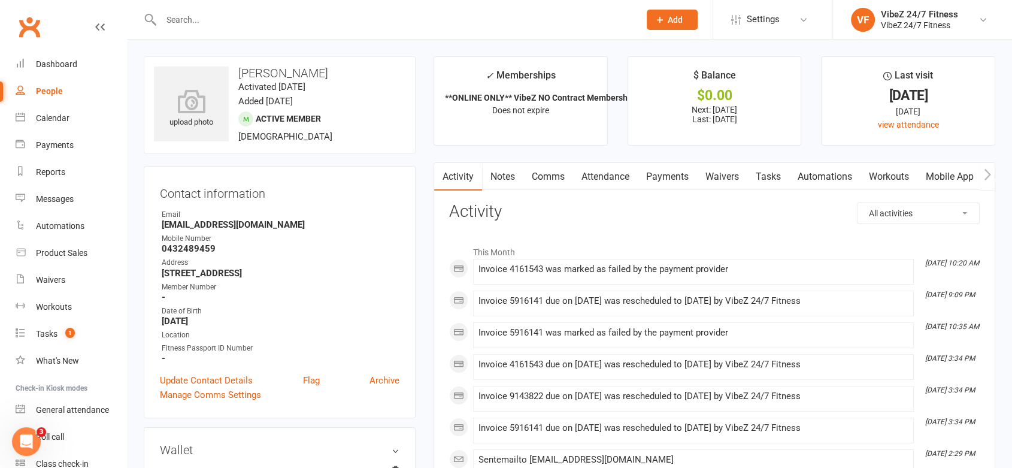
click at [662, 179] on link "Payments" at bounding box center [667, 177] width 59 height 28
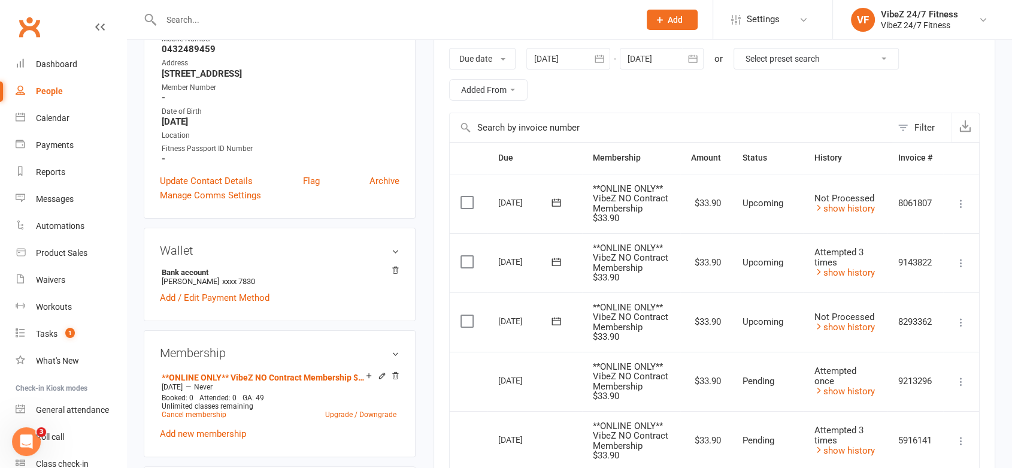
scroll to position [399, 0]
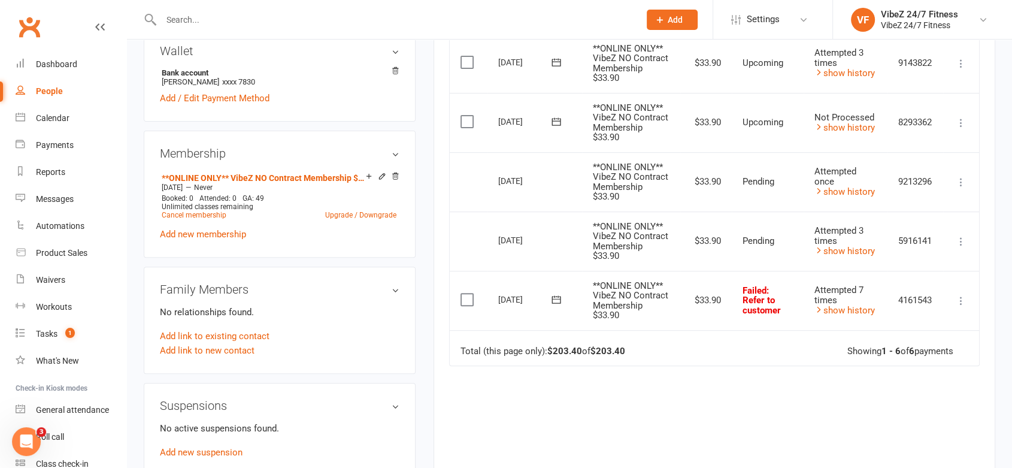
click at [565, 298] on button at bounding box center [556, 299] width 24 height 13
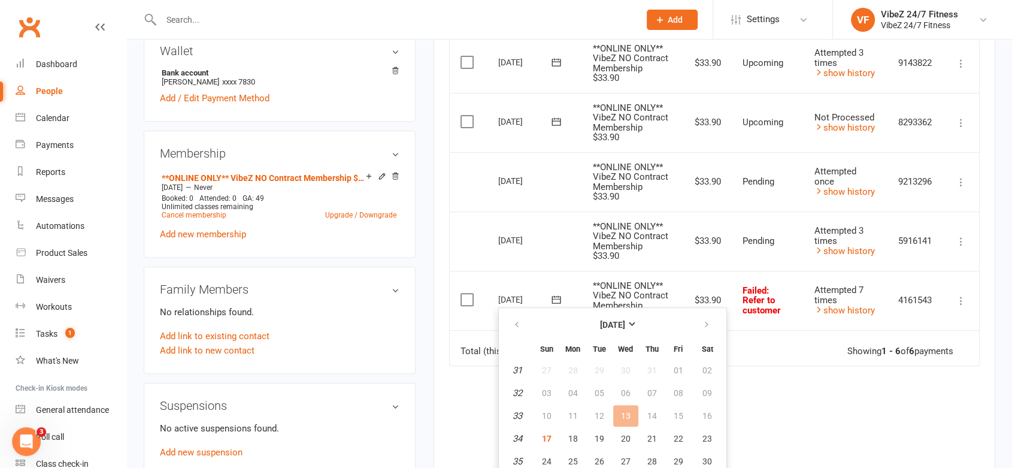
scroll to position [532, 0]
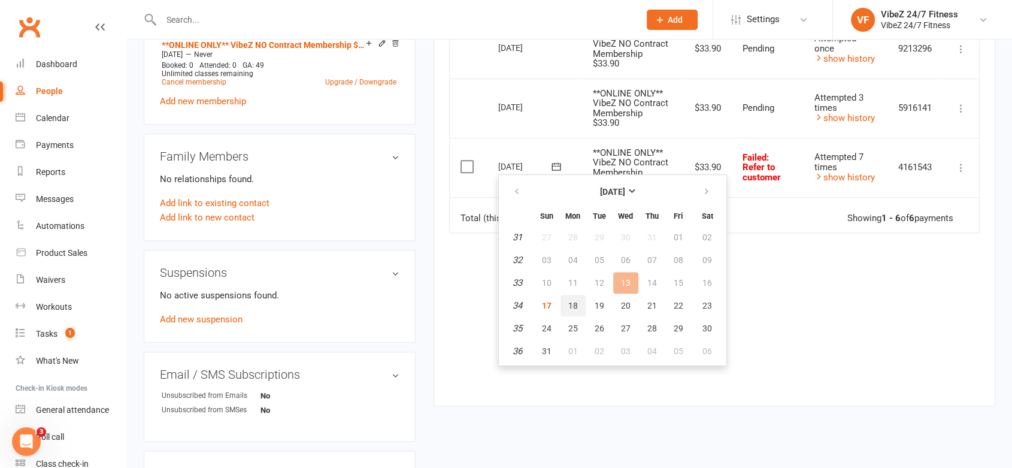
click at [577, 302] on span "18" at bounding box center [573, 306] width 10 height 10
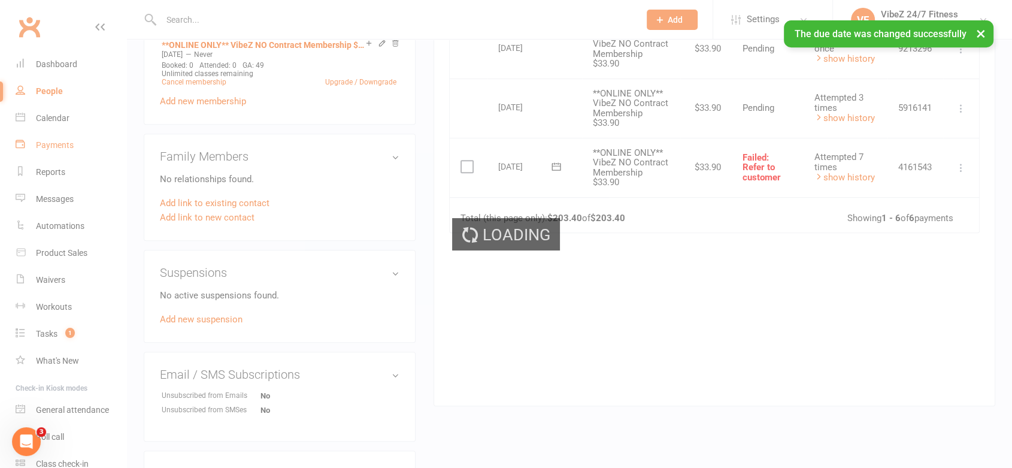
click at [77, 146] on div "Loading" at bounding box center [506, 234] width 1012 height 468
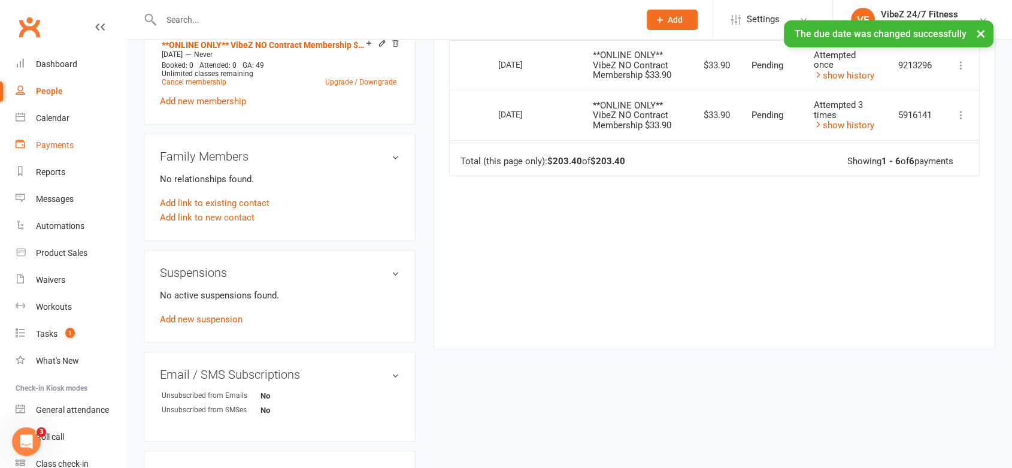
click at [75, 144] on link "Payments" at bounding box center [71, 145] width 111 height 27
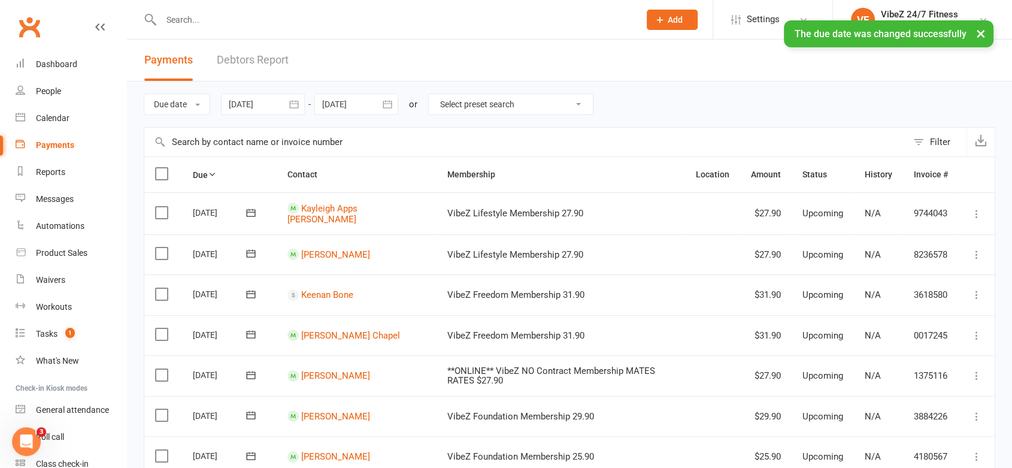
click at [259, 56] on link "Debtors Report" at bounding box center [253, 60] width 72 height 41
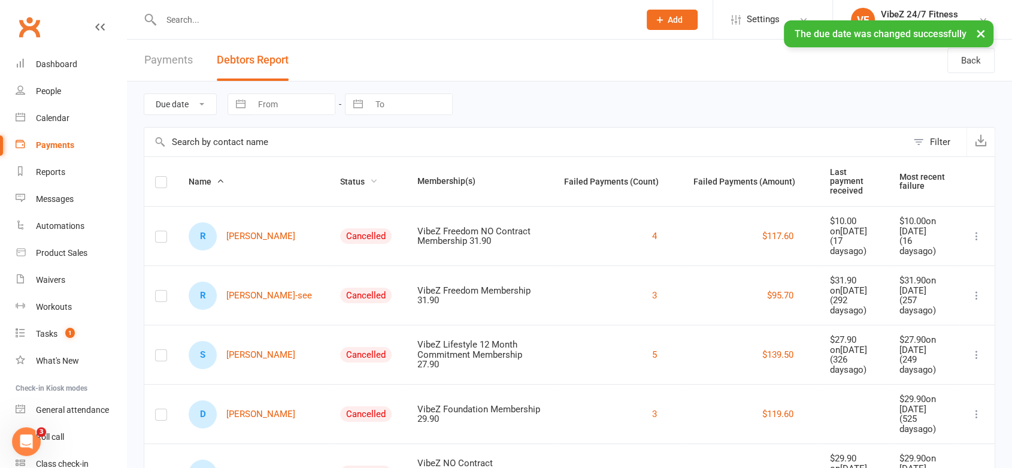
click at [340, 177] on span "Status" at bounding box center [359, 182] width 38 height 10
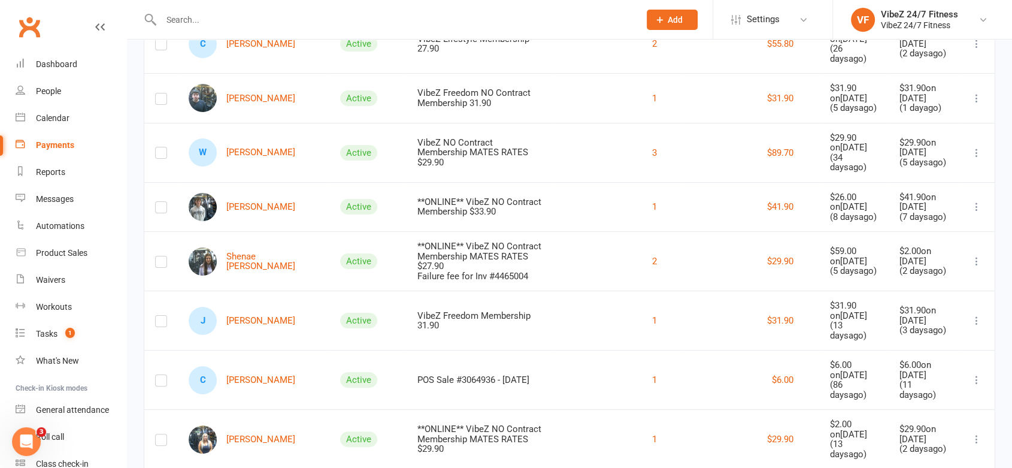
scroll to position [332, 0]
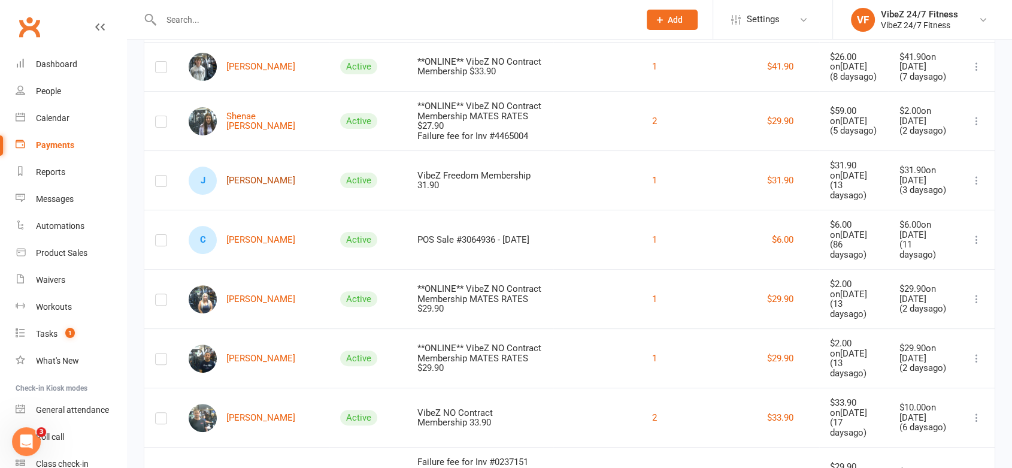
click at [259, 168] on link "[PERSON_NAME]" at bounding box center [242, 180] width 107 height 28
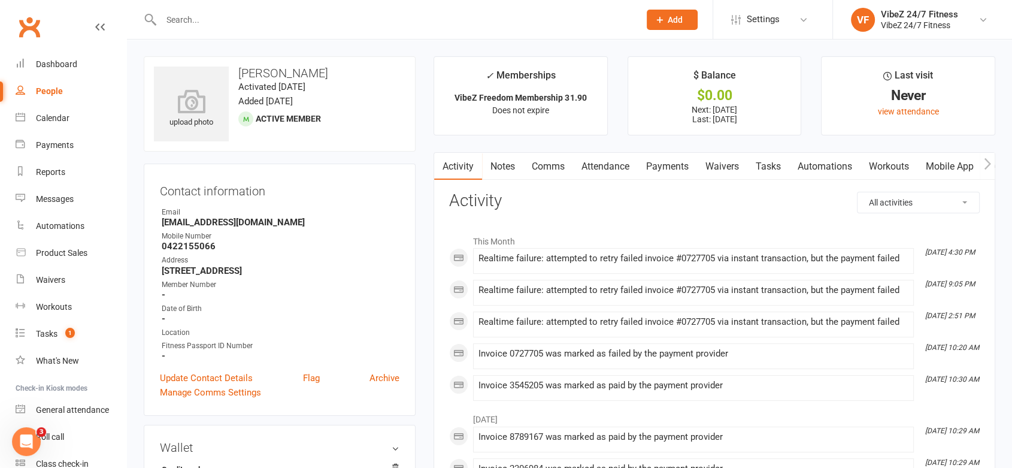
click at [666, 166] on link "Payments" at bounding box center [667, 167] width 59 height 28
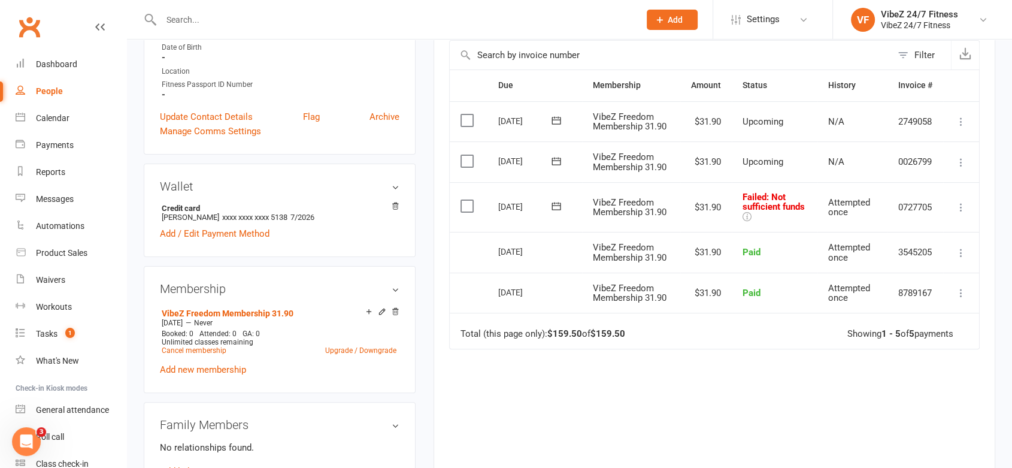
scroll to position [266, 0]
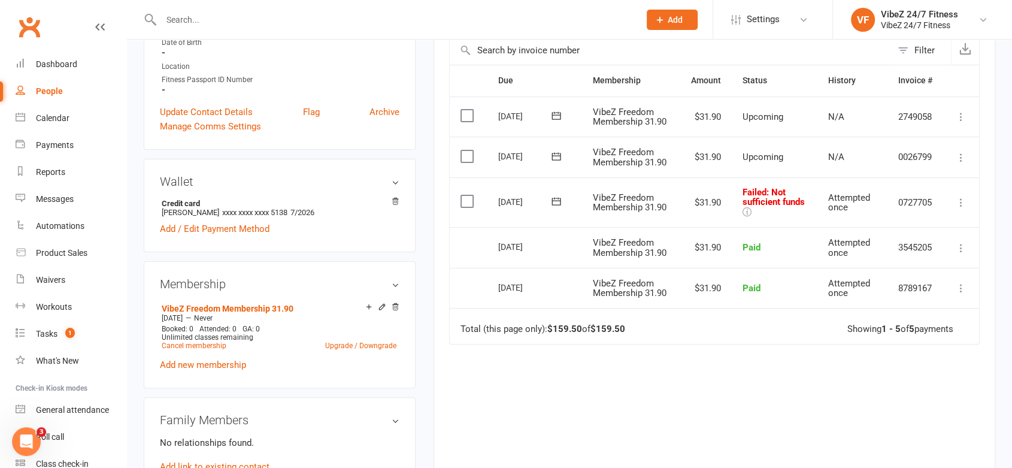
click at [956, 201] on icon at bounding box center [961, 202] width 12 height 12
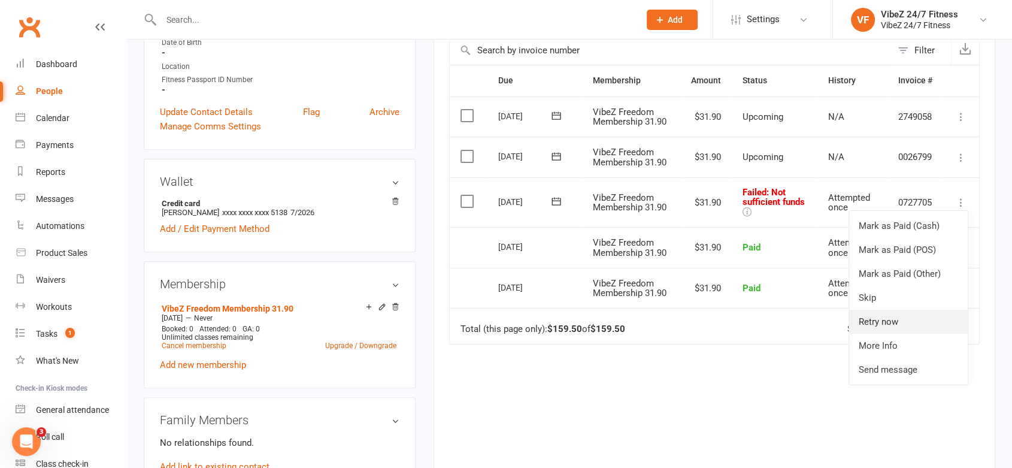
click at [875, 319] on link "Retry now" at bounding box center [908, 322] width 119 height 24
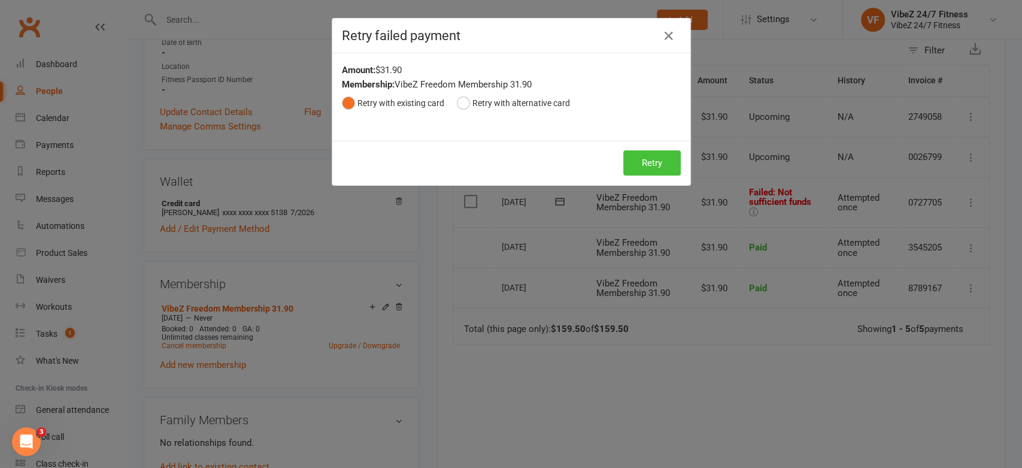
click at [651, 166] on button "Retry" at bounding box center [651, 162] width 57 height 25
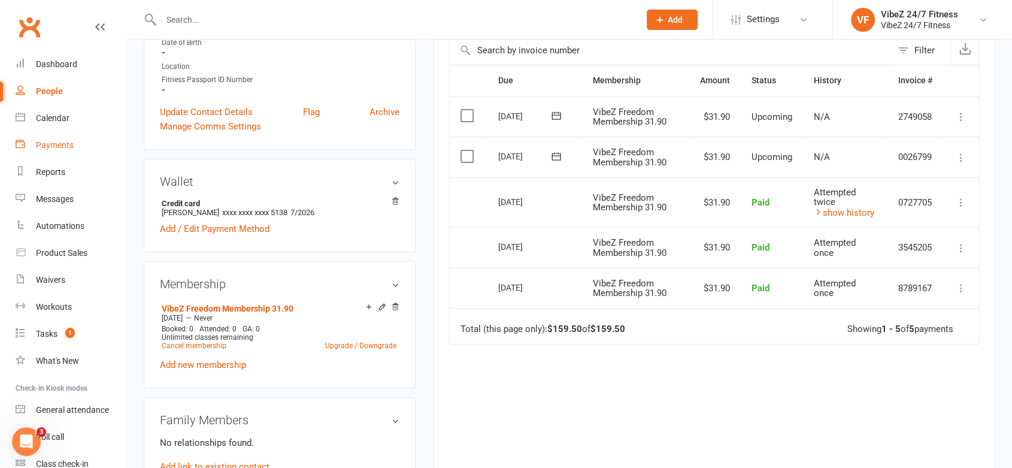
click at [32, 146] on link "Payments" at bounding box center [71, 145] width 111 height 27
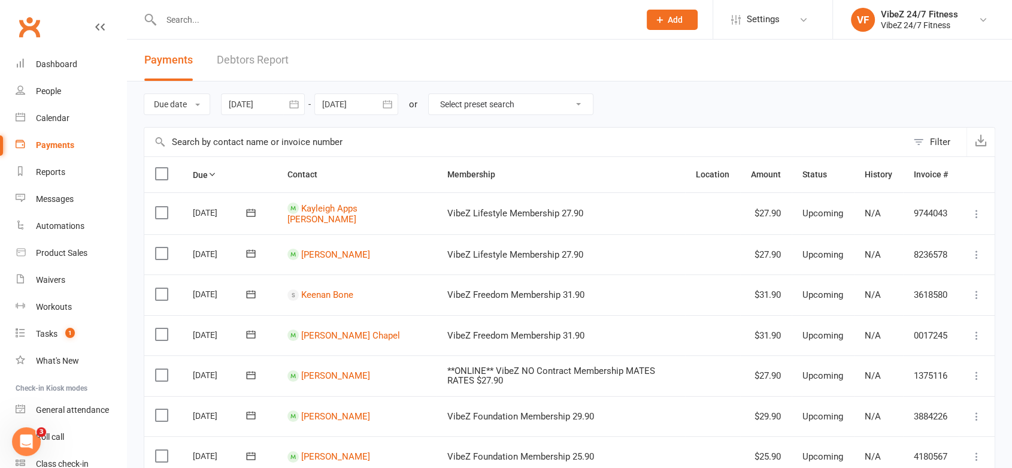
click at [249, 59] on link "Debtors Report" at bounding box center [253, 60] width 72 height 41
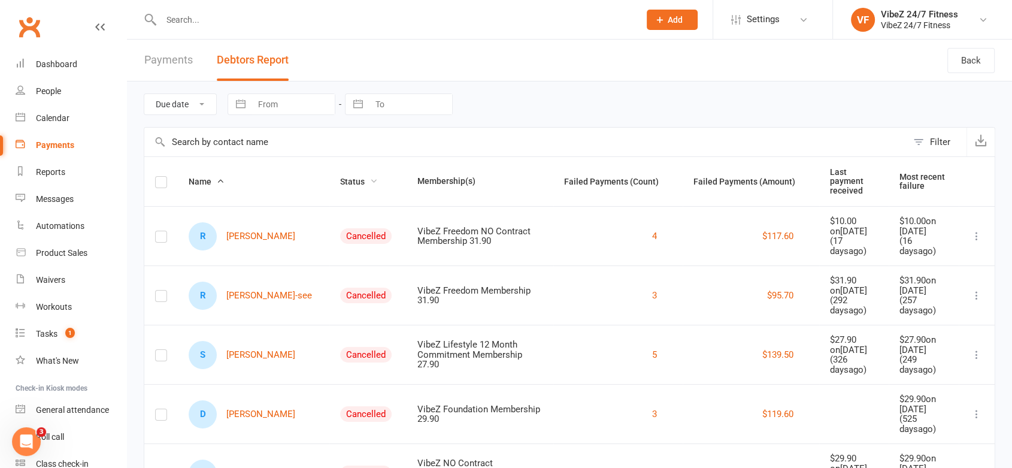
click at [340, 178] on span "Status" at bounding box center [359, 182] width 38 height 10
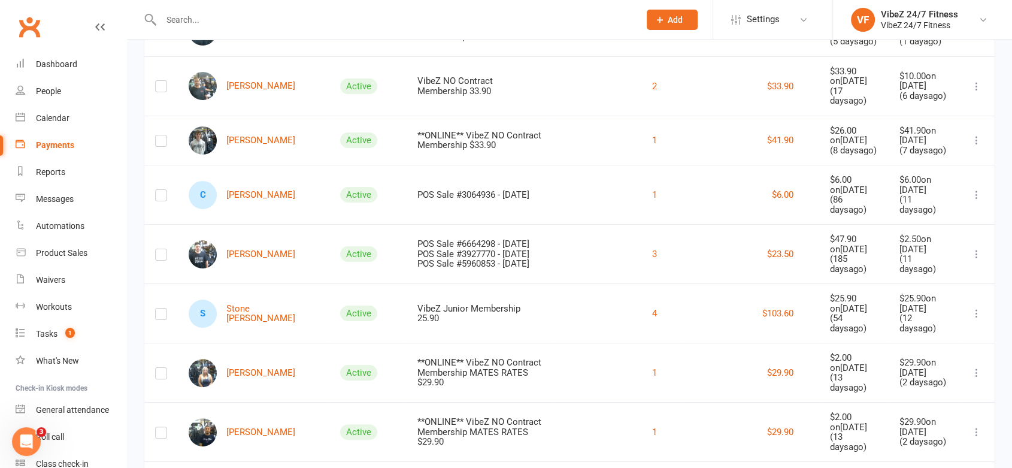
scroll to position [465, 0]
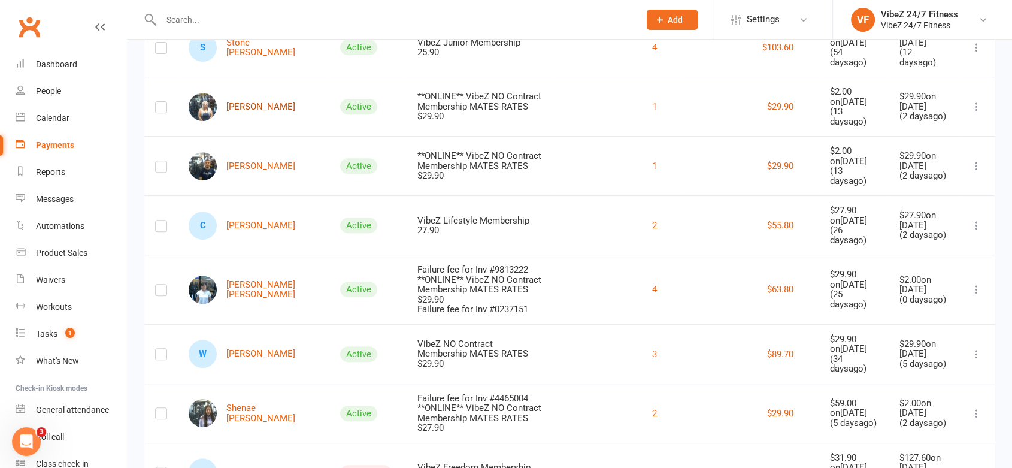
click at [263, 121] on link "[PERSON_NAME]" at bounding box center [242, 107] width 107 height 28
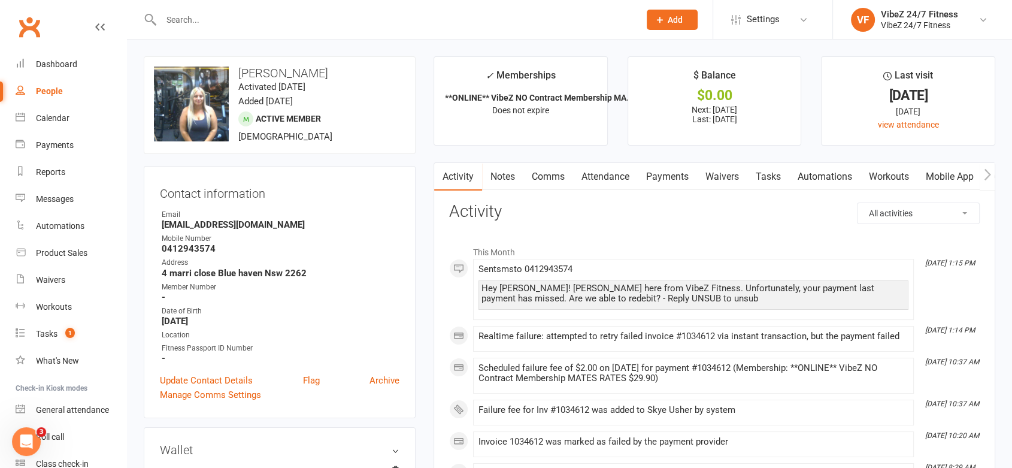
click at [672, 181] on link "Payments" at bounding box center [667, 177] width 59 height 28
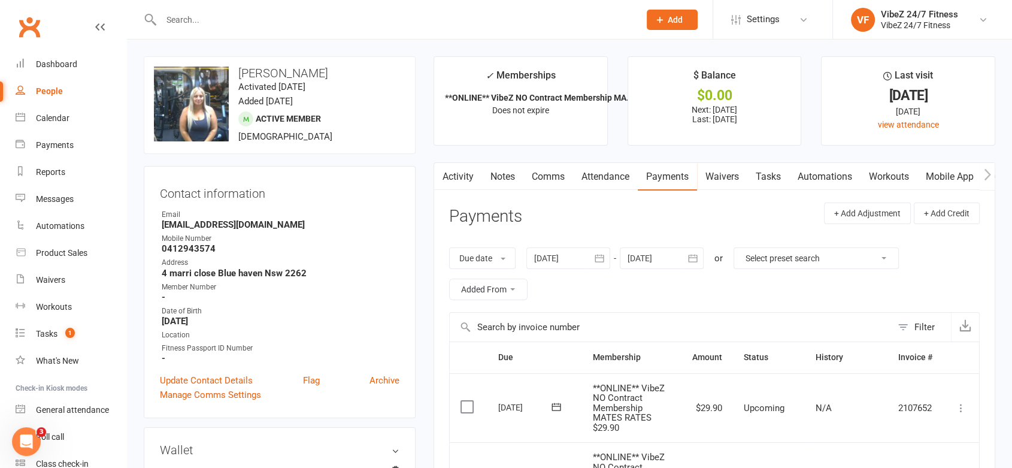
scroll to position [266, 0]
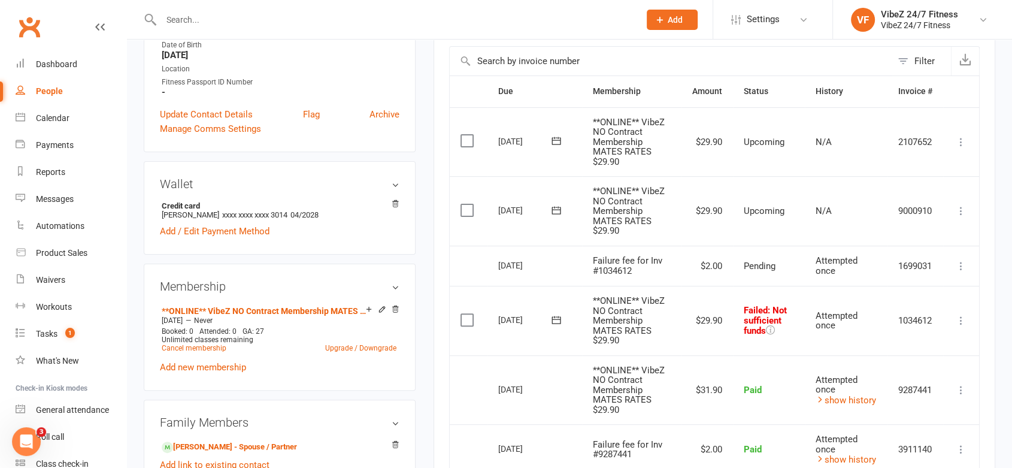
click at [952, 317] on td "Mark as Paid (Cash) Mark as Paid (POS) Mark as Paid (Other) Skip Change amount …" at bounding box center [961, 320] width 36 height 69
click at [952, 320] on td "Mark as Paid (Cash) Mark as Paid (POS) Mark as Paid (Other) Skip Change amount …" at bounding box center [961, 320] width 36 height 69
click at [968, 317] on td "Mark as Paid (Cash) Mark as Paid (POS) Mark as Paid (Other) Skip Change amount …" at bounding box center [961, 320] width 36 height 69
click at [956, 322] on icon at bounding box center [961, 320] width 12 height 12
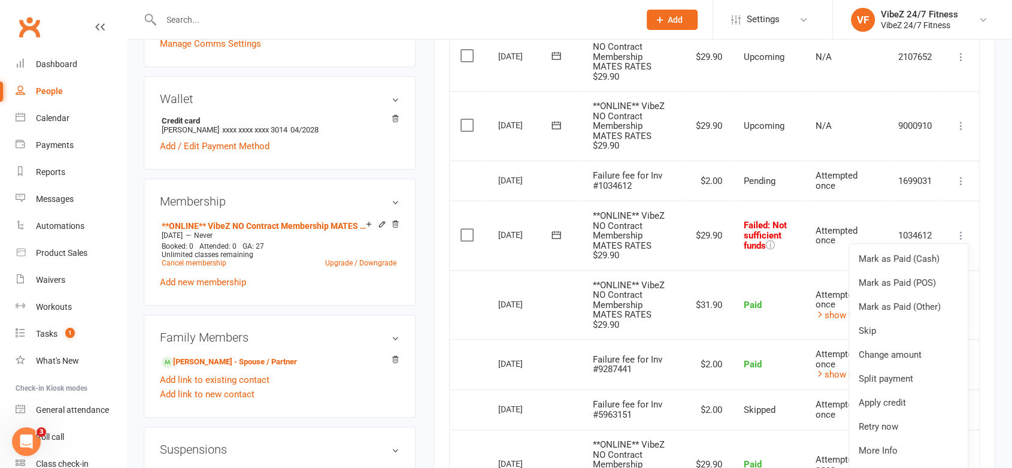
scroll to position [532, 0]
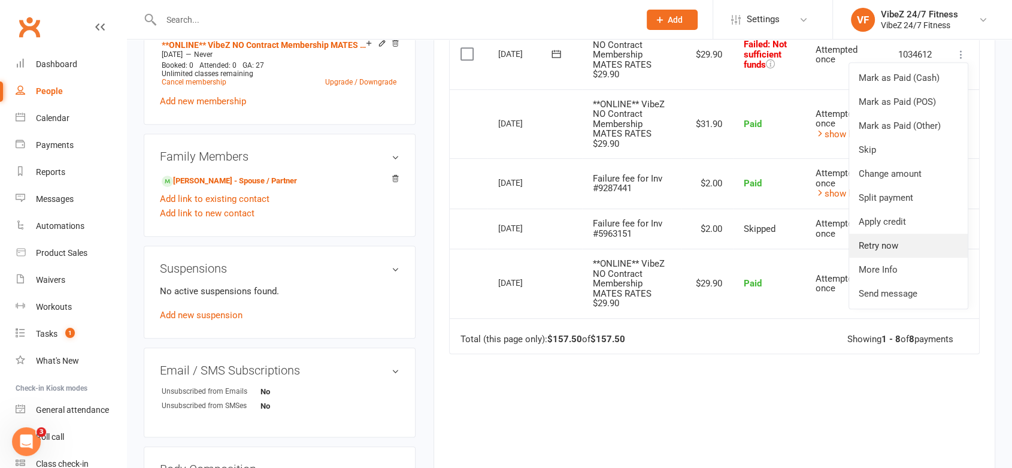
click at [874, 243] on link "Retry now" at bounding box center [908, 246] width 119 height 24
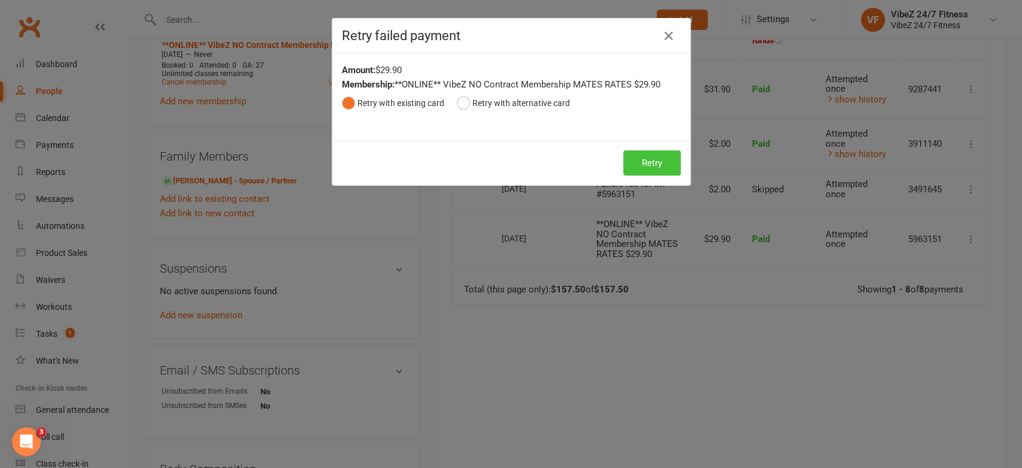
click at [642, 160] on button "Retry" at bounding box center [651, 162] width 57 height 25
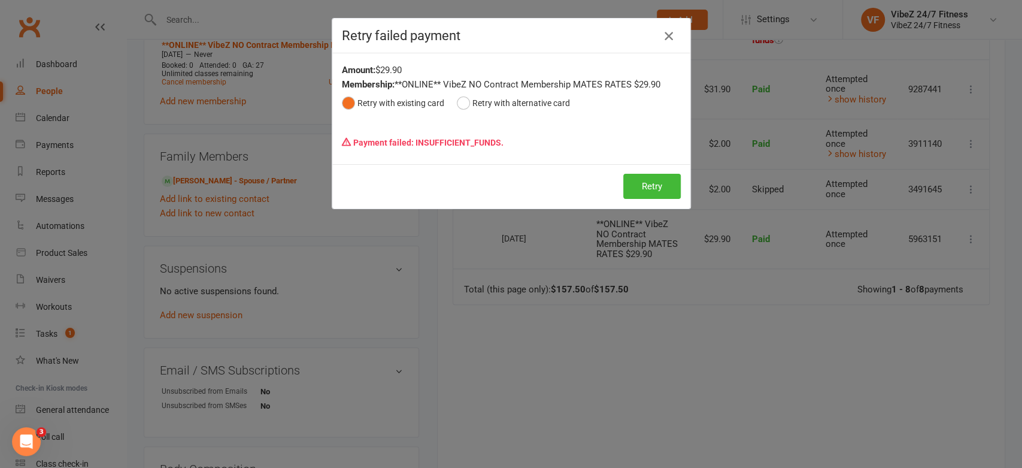
click at [662, 34] on icon "button" at bounding box center [669, 36] width 14 height 14
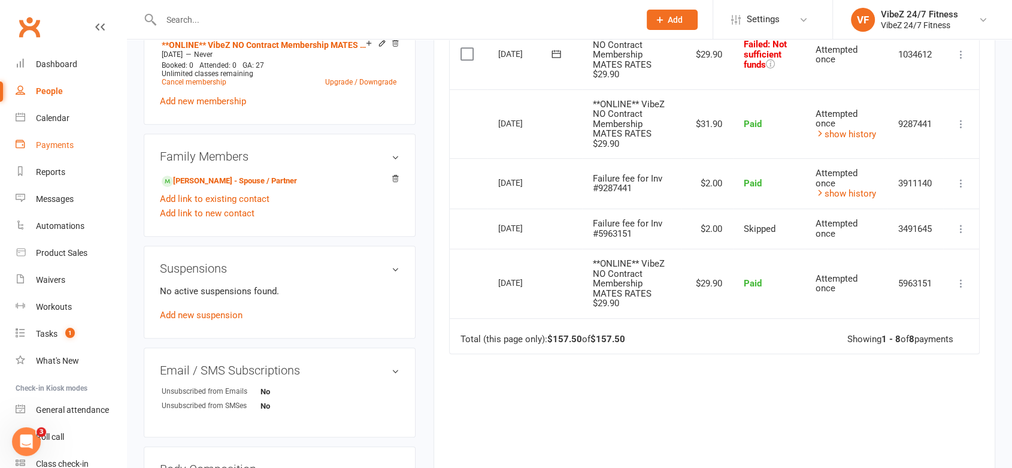
click at [53, 140] on div "Payments" at bounding box center [55, 145] width 38 height 10
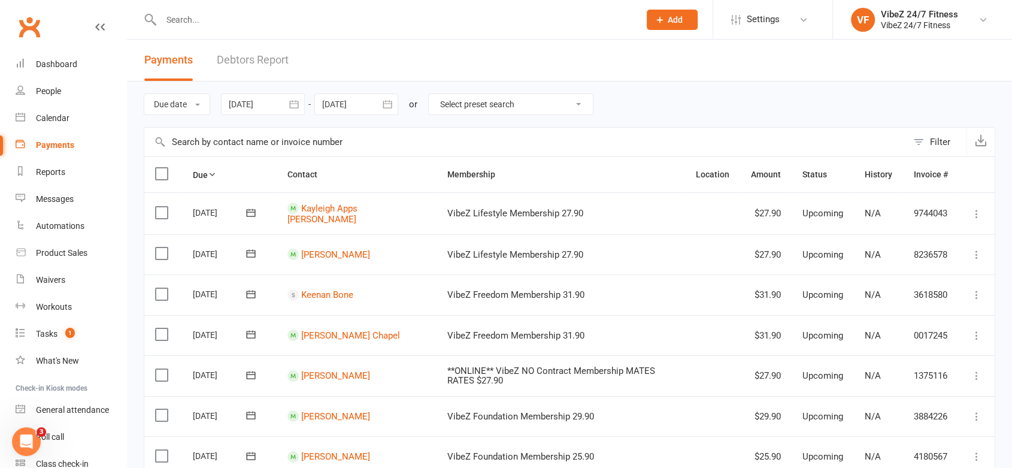
click at [228, 66] on link "Debtors Report" at bounding box center [253, 60] width 72 height 41
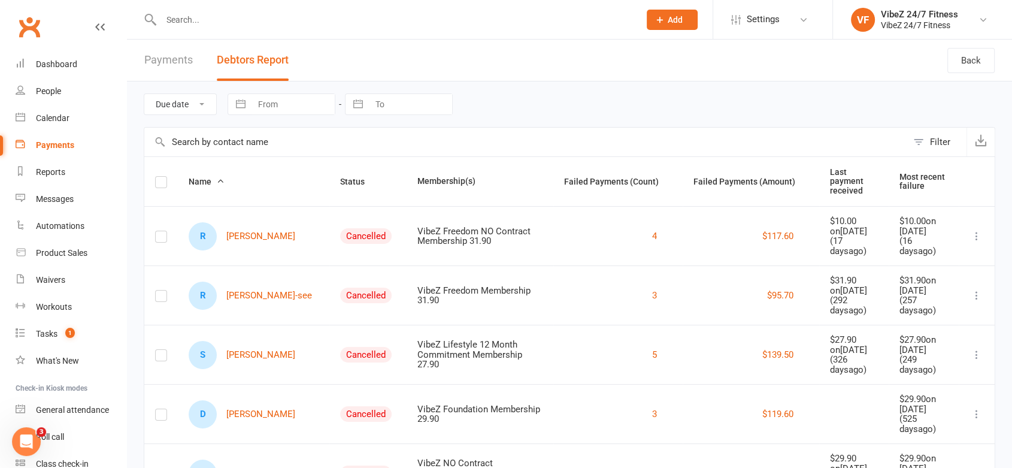
click at [340, 183] on button "Status" at bounding box center [359, 181] width 38 height 14
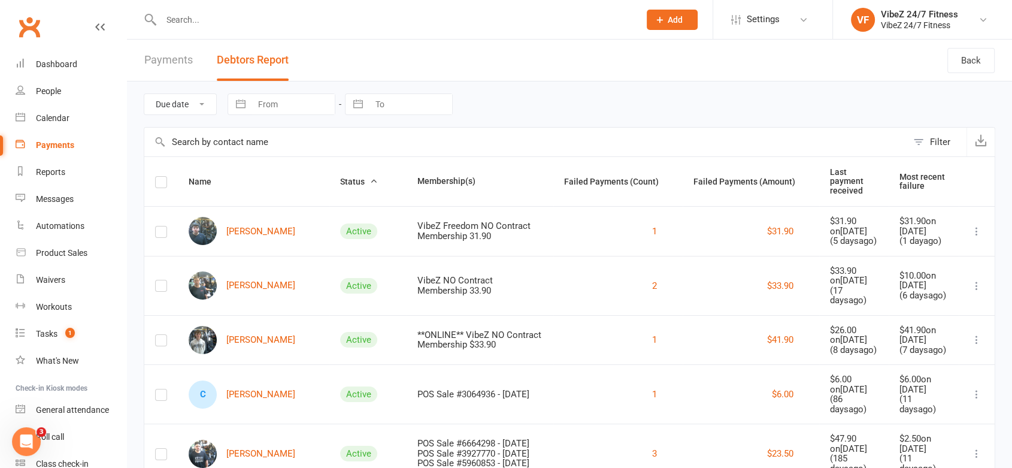
click at [285, 218] on div "[PERSON_NAME]" at bounding box center [254, 231] width 130 height 28
click at [281, 220] on div "[PERSON_NAME]" at bounding box center [254, 231] width 130 height 28
click at [275, 225] on link "[PERSON_NAME]" at bounding box center [242, 231] width 107 height 28
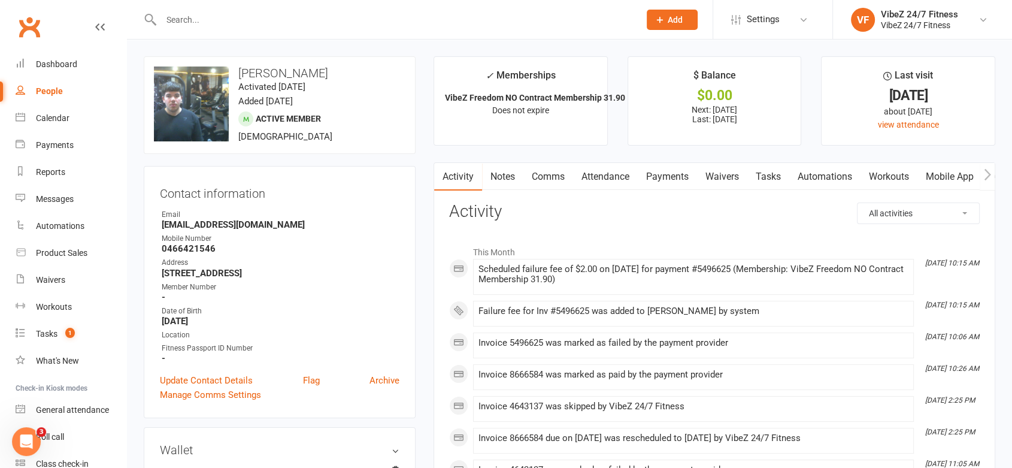
click at [656, 167] on link "Payments" at bounding box center [667, 177] width 59 height 28
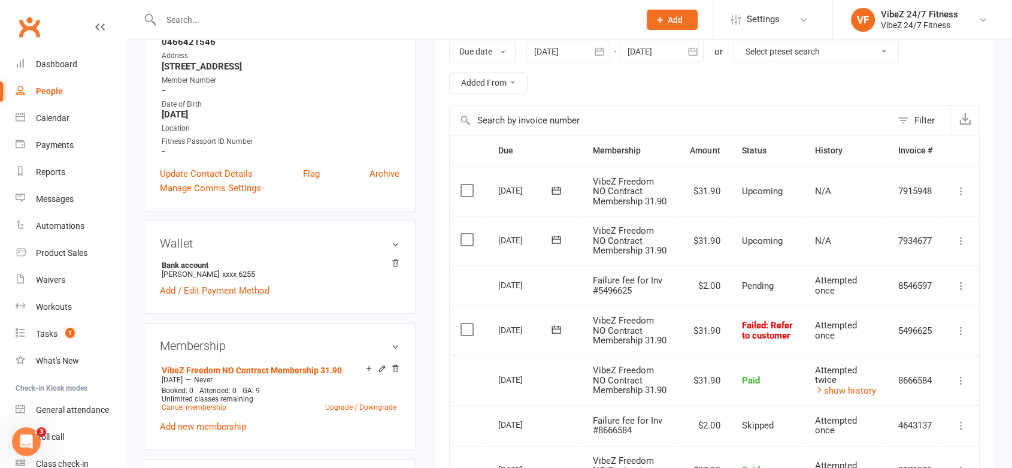
scroll to position [266, 0]
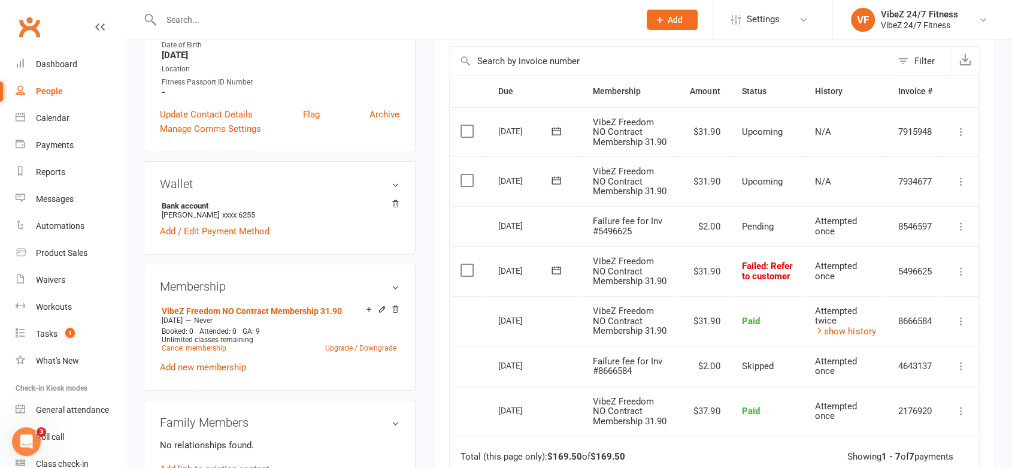
click at [964, 277] on icon at bounding box center [961, 271] width 12 height 12
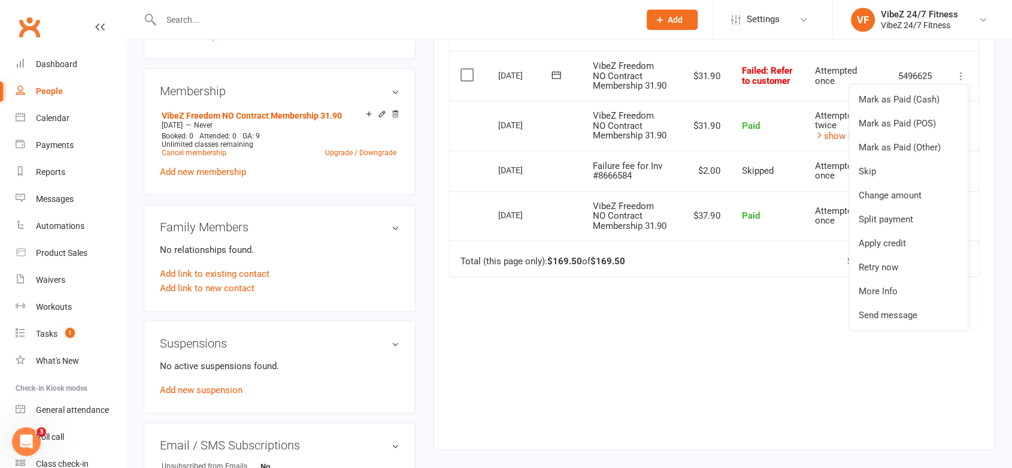
scroll to position [465, 0]
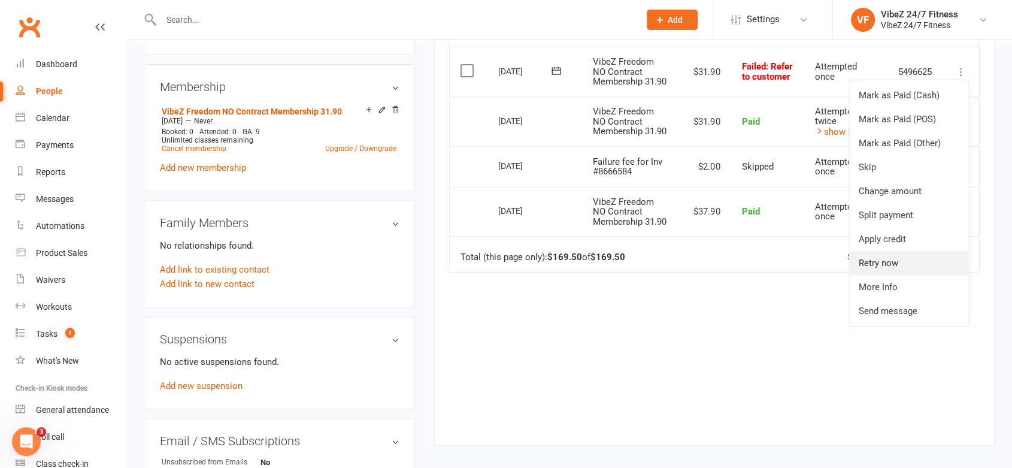
click at [887, 275] on link "Retry now" at bounding box center [908, 263] width 119 height 24
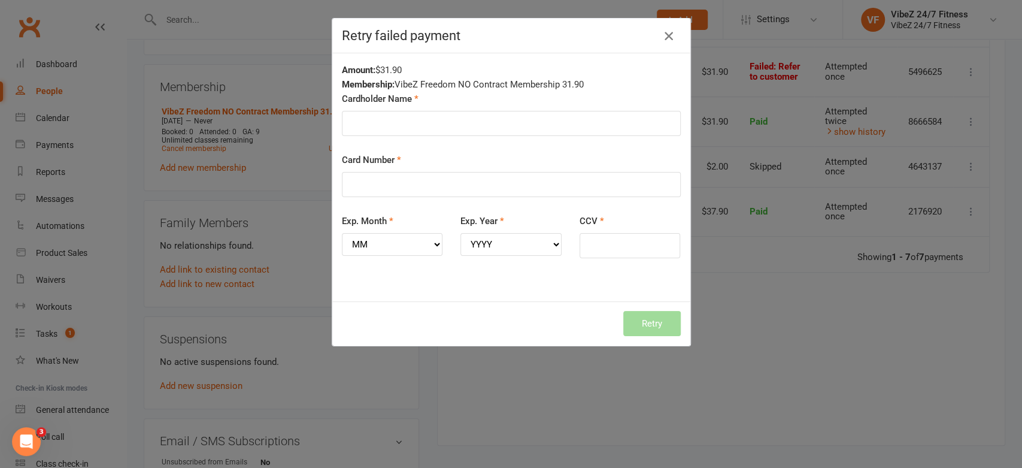
click at [662, 35] on icon "button" at bounding box center [669, 36] width 14 height 14
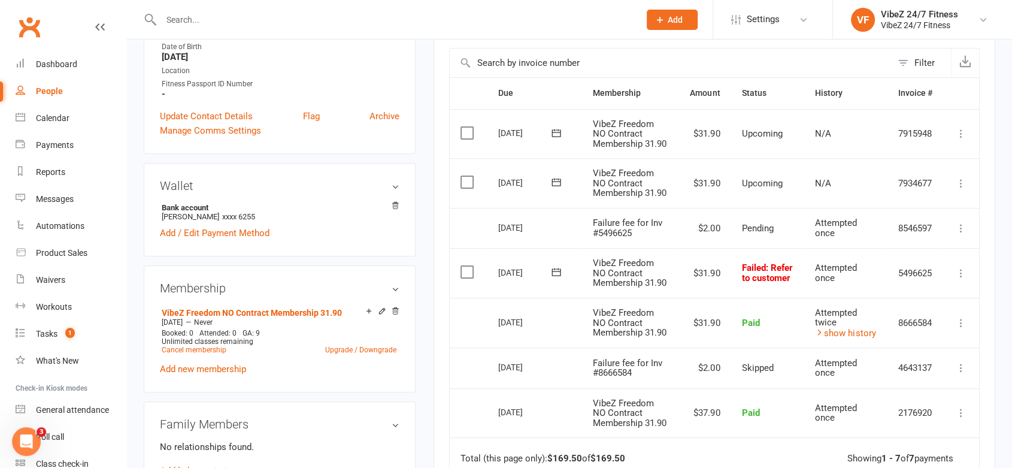
scroll to position [399, 0]
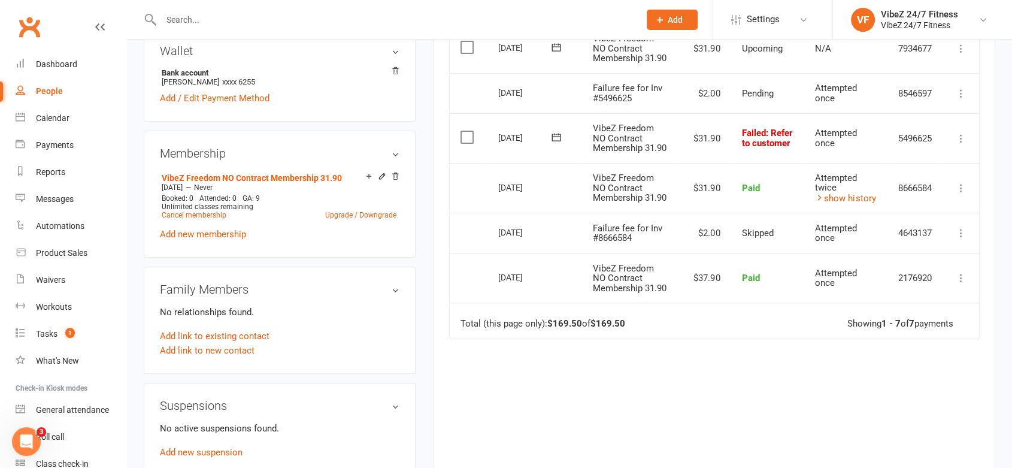
click at [552, 141] on icon at bounding box center [556, 137] width 9 height 8
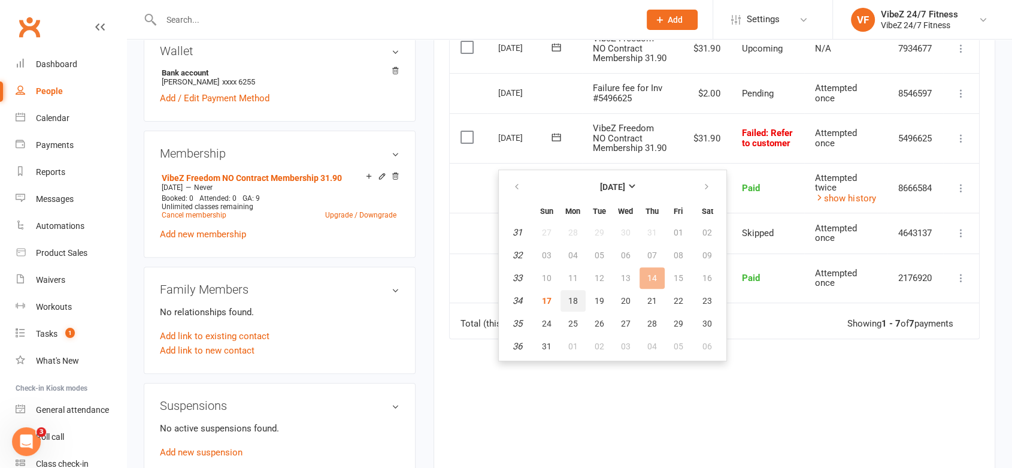
click at [578, 299] on button "18" at bounding box center [572, 301] width 25 height 22
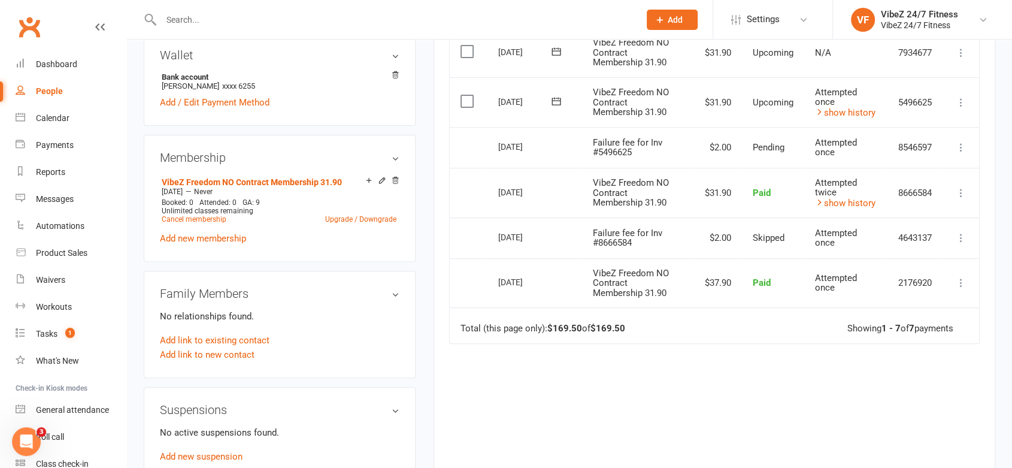
scroll to position [0, 0]
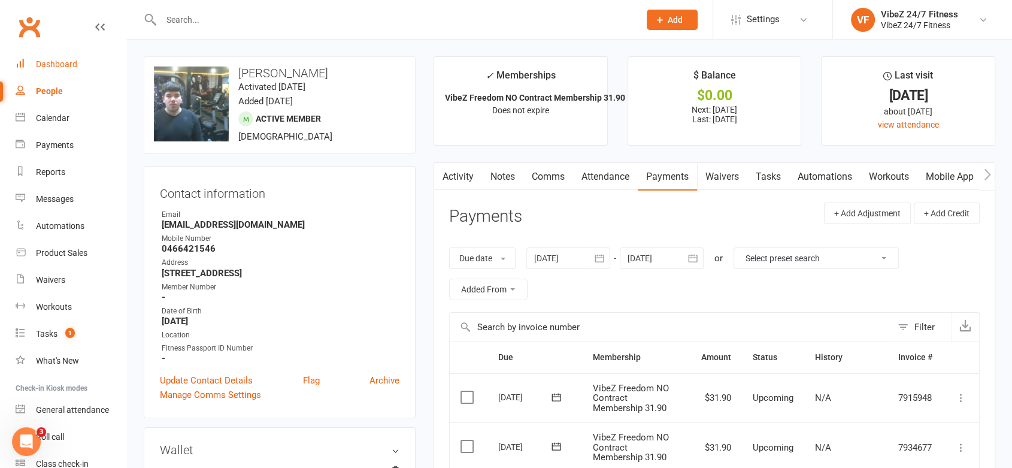
click at [81, 71] on link "Dashboard" at bounding box center [71, 64] width 111 height 27
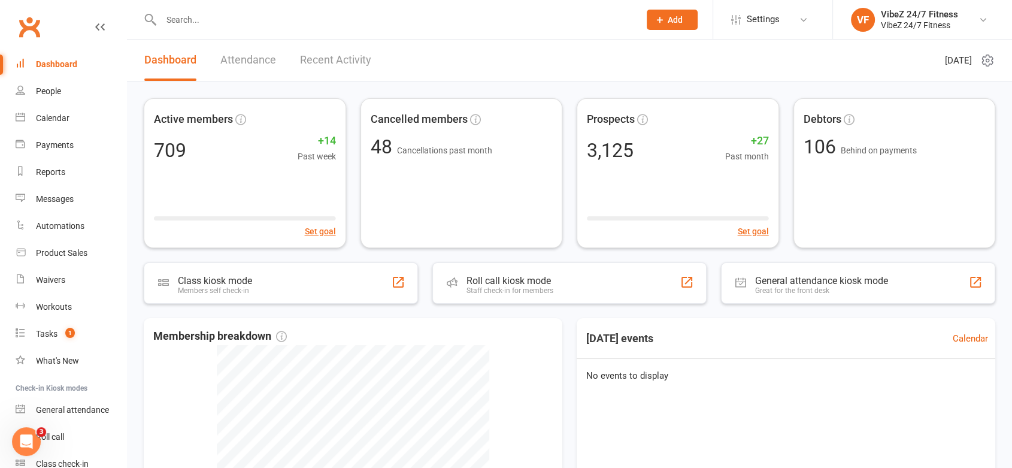
click at [313, 64] on link "Recent Activity" at bounding box center [335, 60] width 71 height 41
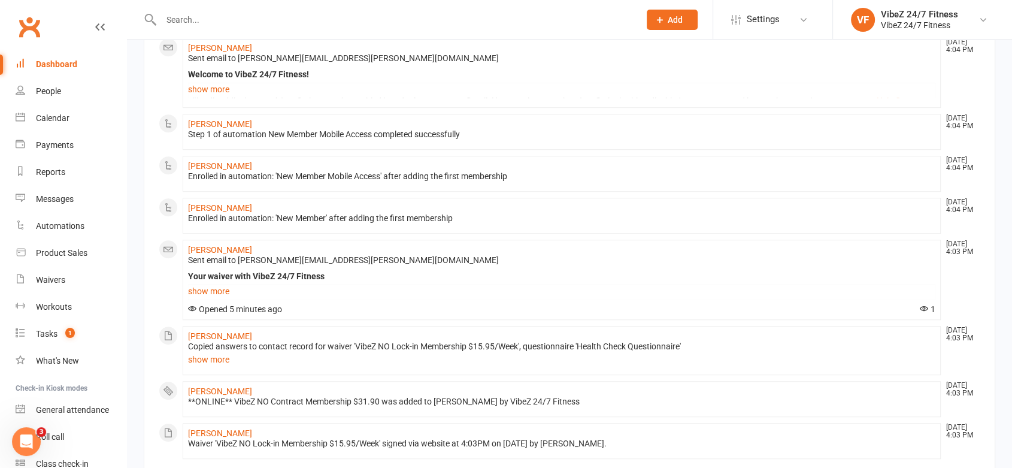
scroll to position [790, 0]
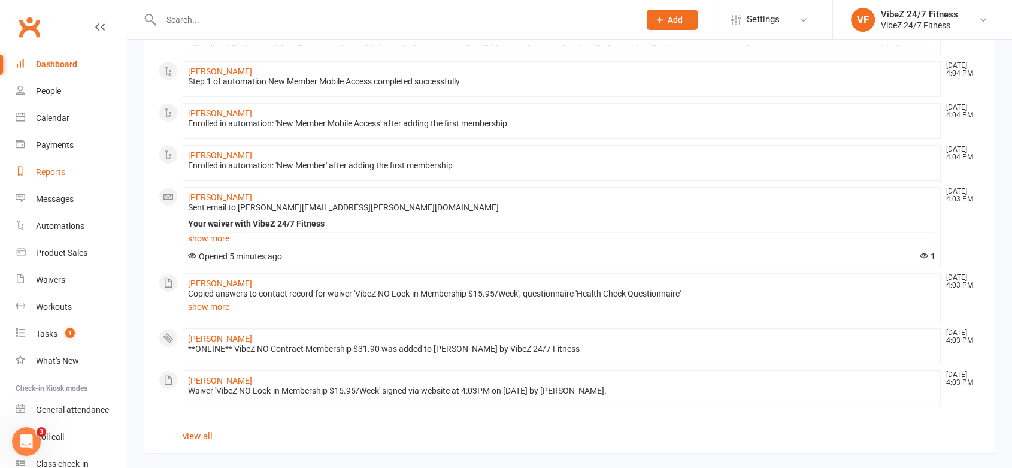
click at [54, 171] on div "Reports" at bounding box center [50, 172] width 29 height 10
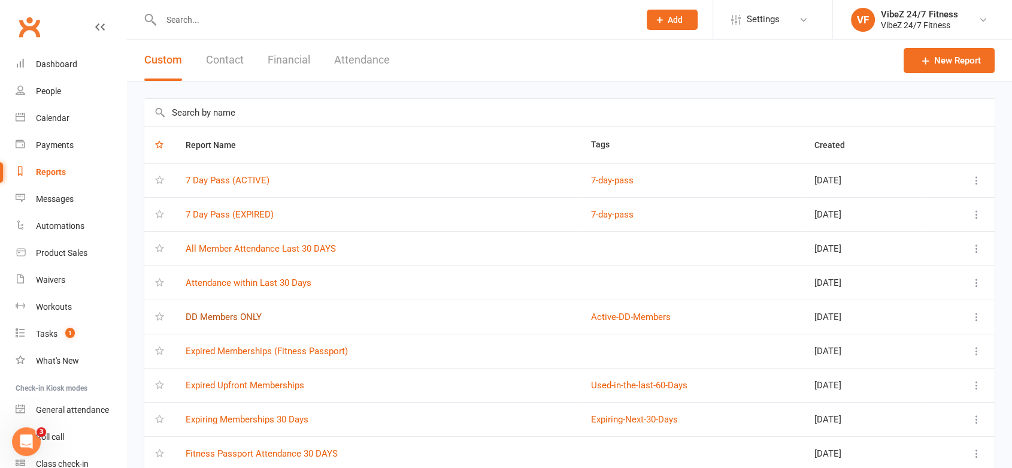
click at [221, 315] on link "DD Members ONLY" at bounding box center [224, 316] width 76 height 11
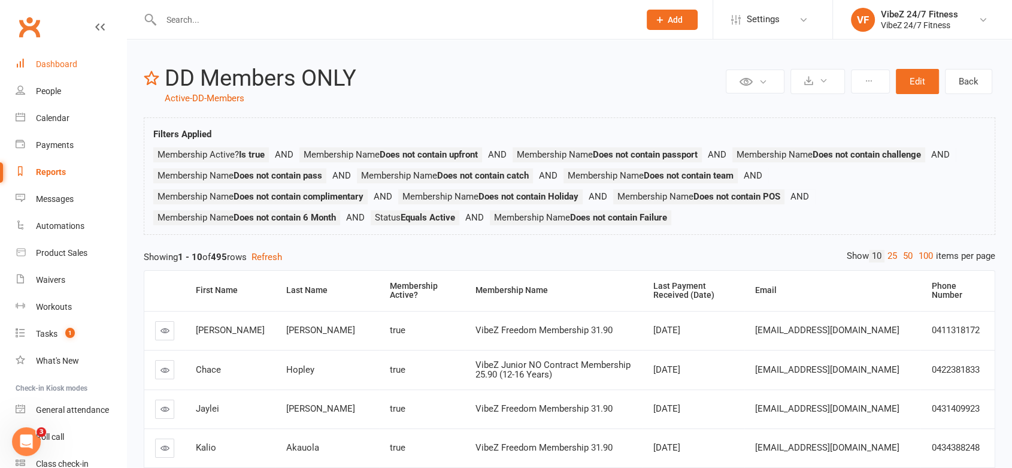
click at [53, 65] on div "Dashboard" at bounding box center [56, 64] width 41 height 10
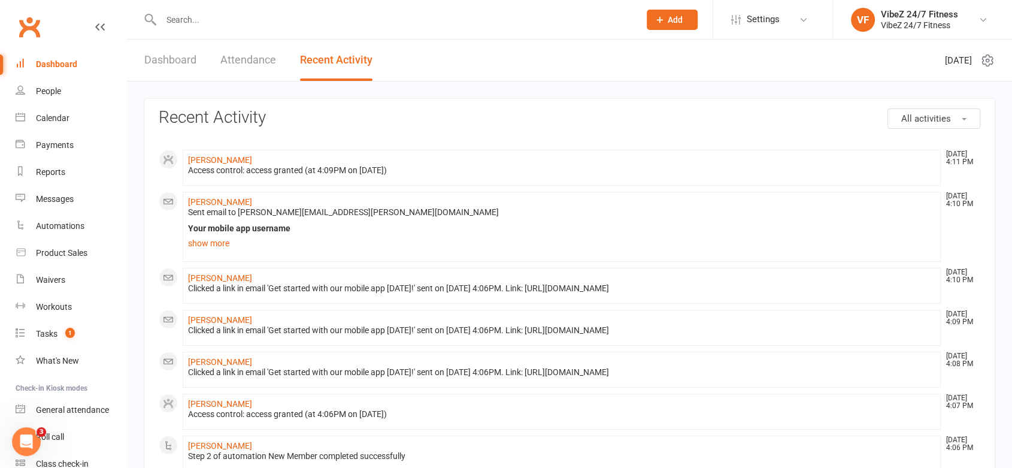
drag, startPoint x: 738, startPoint y: 293, endPoint x: 539, endPoint y: 296, distance: 198.8
click at [539, 296] on li "[PERSON_NAME] [DATE] 4:10 PM Clicked a link in email 'Get started with our mobi…" at bounding box center [562, 286] width 758 height 36
drag, startPoint x: 574, startPoint y: 284, endPoint x: 546, endPoint y: 308, distance: 36.9
drag, startPoint x: 733, startPoint y: 290, endPoint x: 567, endPoint y: 286, distance: 165.9
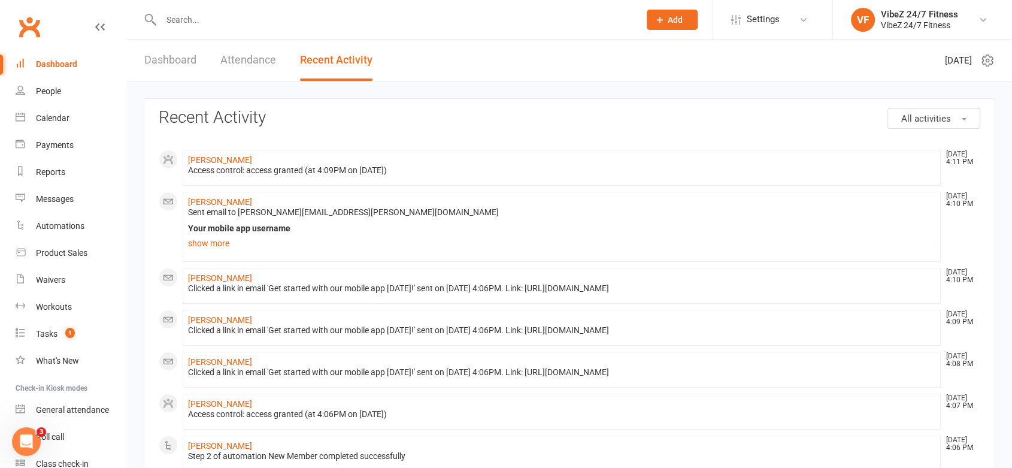
click at [558, 293] on li "[PERSON_NAME] [DATE] 4:10 PM Clicked a link in email 'Get started with our mobi…" at bounding box center [562, 286] width 758 height 36
drag, startPoint x: 574, startPoint y: 281, endPoint x: 574, endPoint y: 292, distance: 10.2
click at [574, 292] on div "Clicked a link in email 'Get started with our mobile app [DATE]!' sent on [DATE…" at bounding box center [561, 288] width 747 height 10
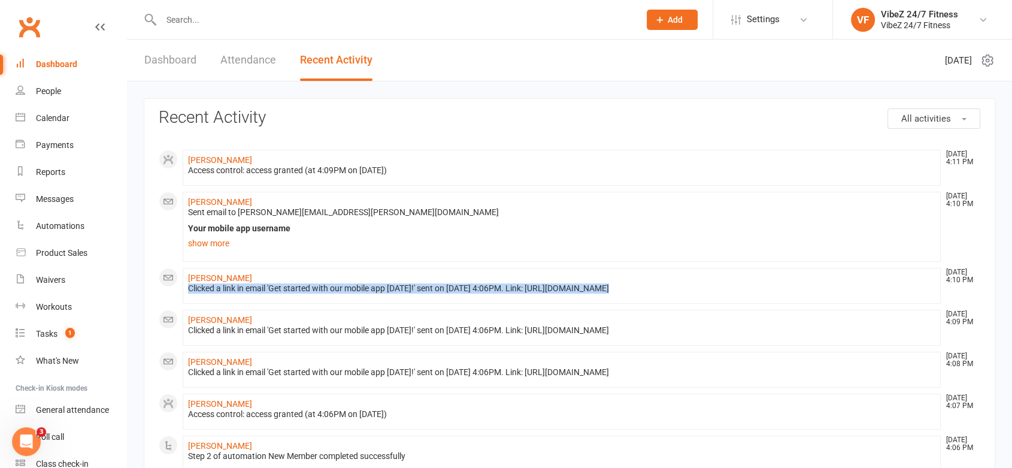
click at [574, 292] on div "Clicked a link in email 'Get started with our mobile app [DATE]!' sent on [DATE…" at bounding box center [561, 288] width 747 height 10
click at [730, 290] on div "Clicked a link in email 'Get started with our mobile app [DATE]!' sent on [DATE…" at bounding box center [561, 288] width 747 height 10
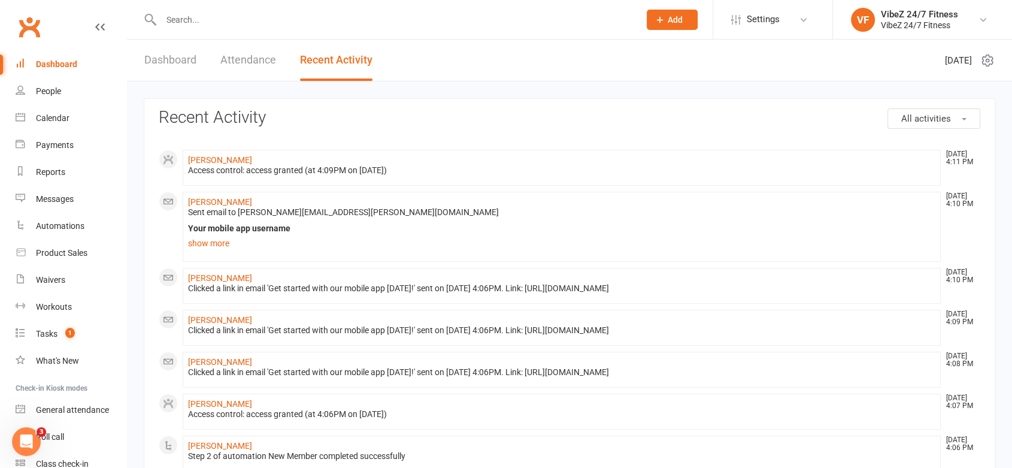
drag, startPoint x: 665, startPoint y: 294, endPoint x: 560, endPoint y: 298, distance: 104.8
click at [560, 298] on li "[PERSON_NAME] [DATE] 4:10 PM Clicked a link in email 'Get started with our mobi…" at bounding box center [562, 286] width 758 height 36
copy div "[URL][DOMAIN_NAME]"
